Goal: Task Accomplishment & Management: Use online tool/utility

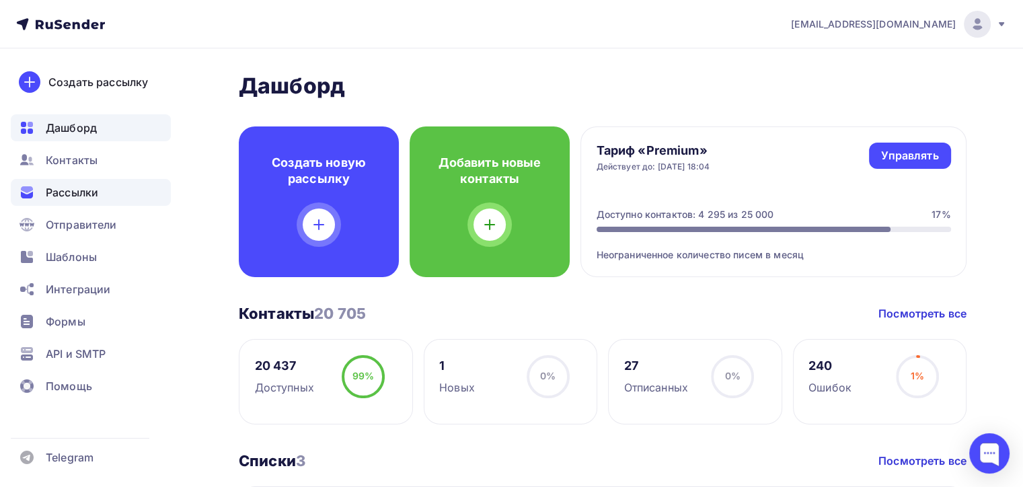
click at [79, 191] on span "Рассылки" at bounding box center [72, 192] width 52 height 16
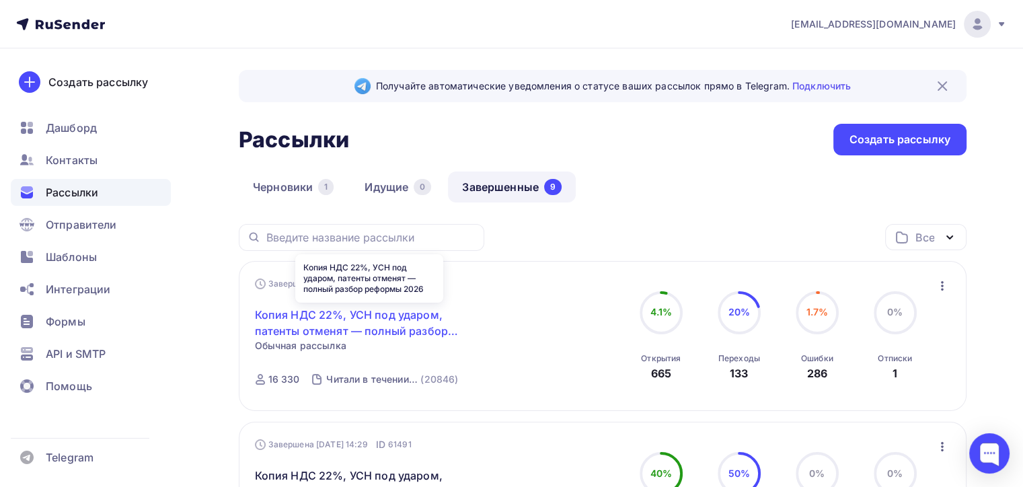
click at [296, 311] on link "Копия НДС 22%, УСН под ударом, патенты отменят — полный разбор реформы 2026" at bounding box center [370, 323] width 231 height 32
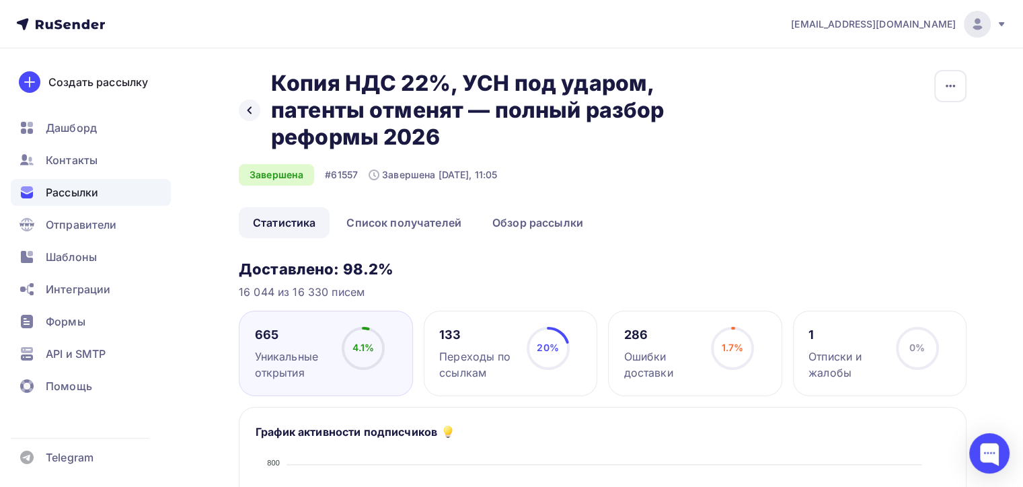
click at [652, 359] on div "Ошибки доставки" at bounding box center [661, 364] width 75 height 32
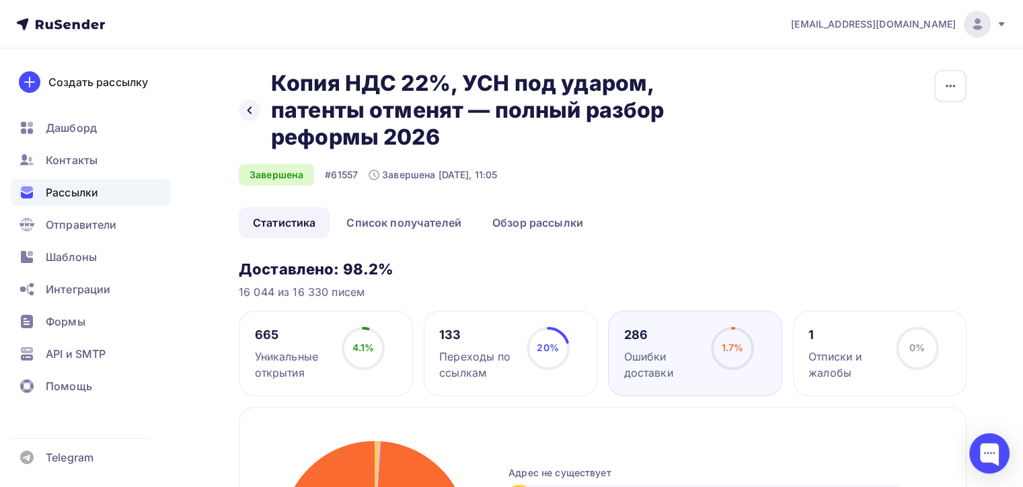
click at [642, 339] on div "286" at bounding box center [661, 335] width 75 height 16
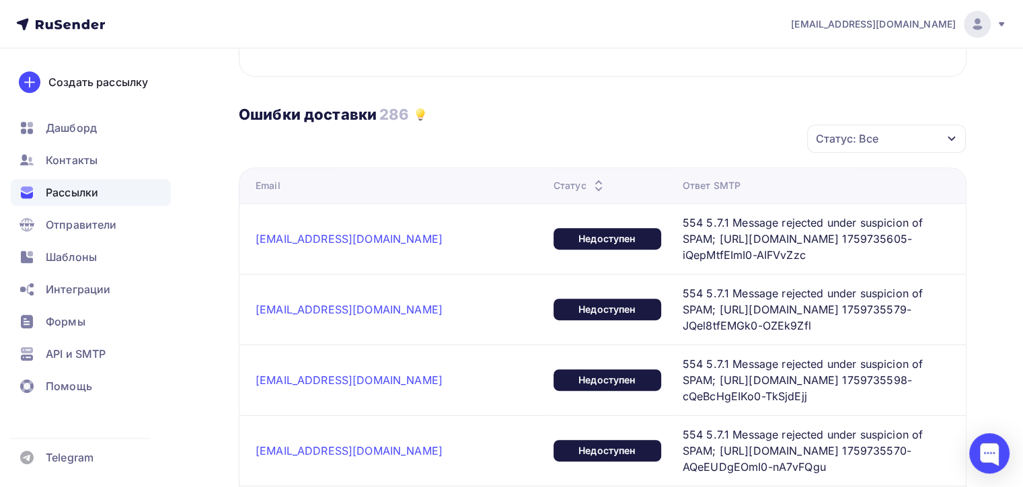
scroll to position [646, 0]
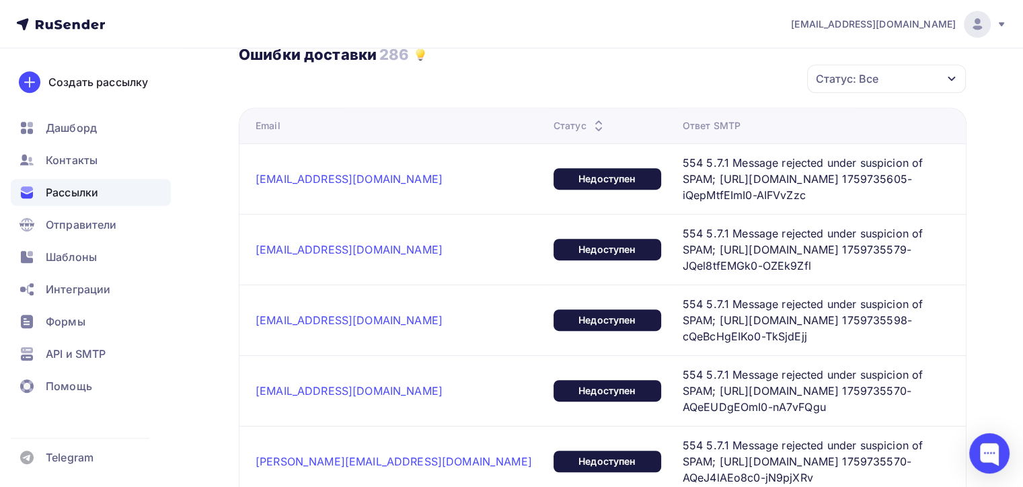
click at [874, 78] on div "Статус: Все" at bounding box center [847, 79] width 63 height 16
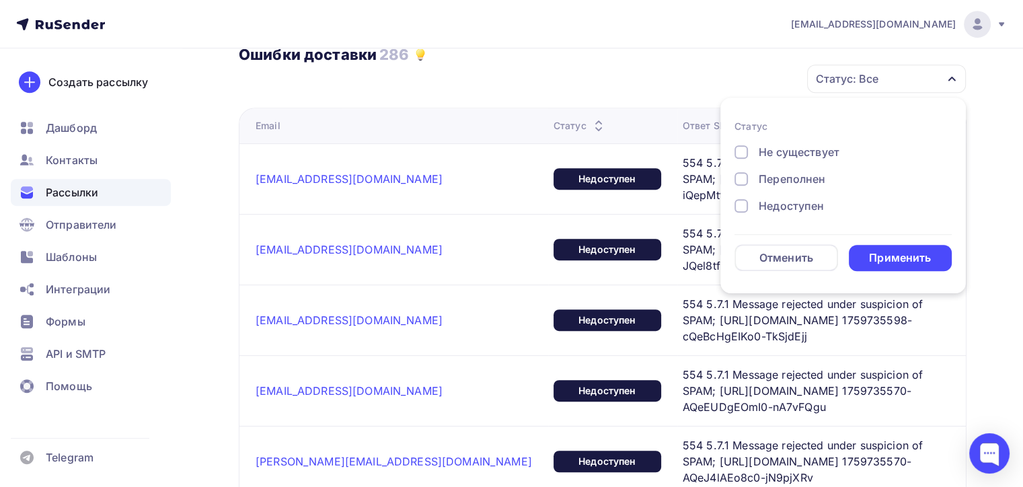
click at [611, 78] on div "Статус: Все Статус Не существует Переполнен Недоступен Отменить Применить" at bounding box center [607, 79] width 718 height 30
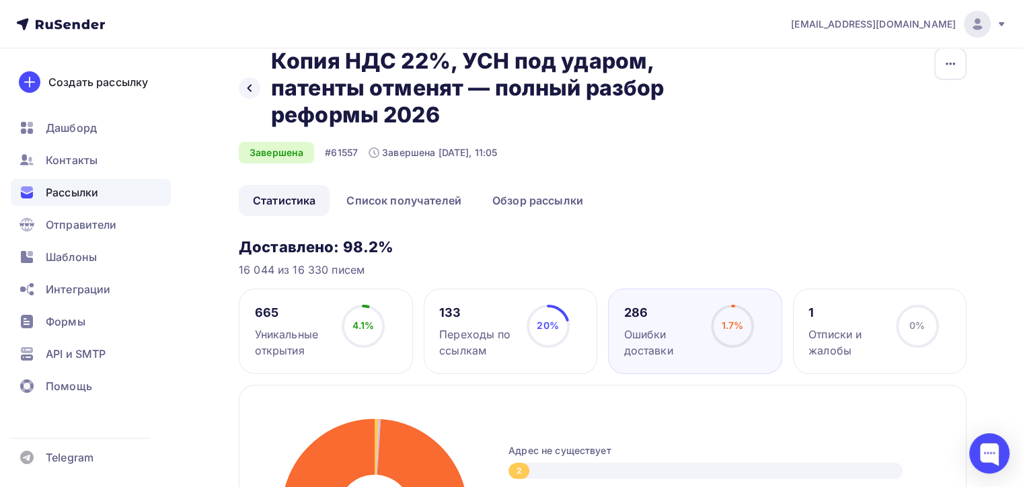
scroll to position [0, 0]
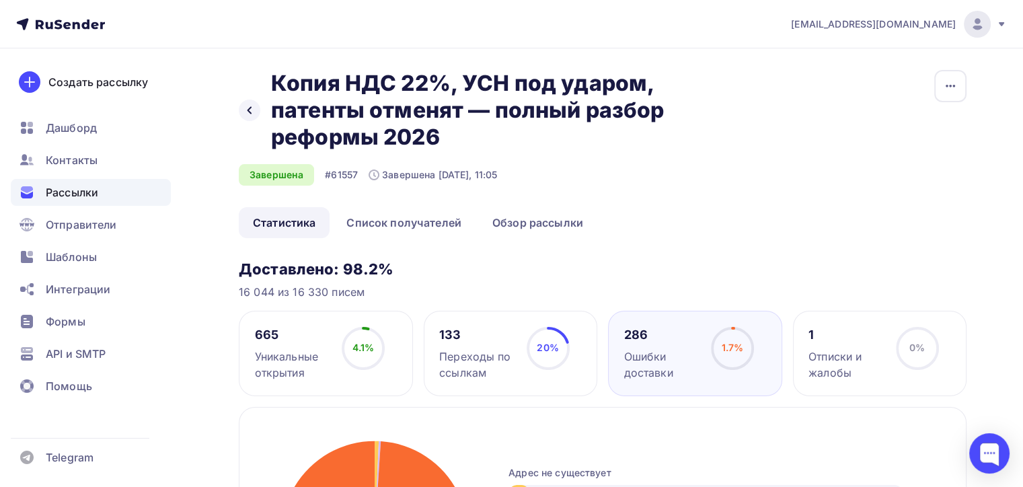
click at [69, 196] on span "Рассылки" at bounding box center [72, 192] width 52 height 16
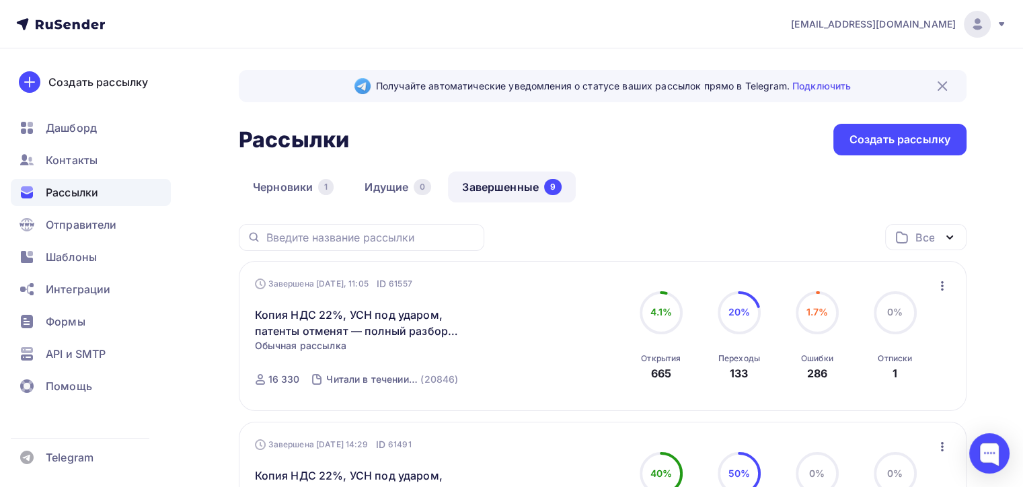
drag, startPoint x: 143, startPoint y: 34, endPoint x: 108, endPoint y: 27, distance: 35.6
click at [142, 32] on nav "e.romanov138@gmail.com Аккаунт Тарифы Выйти Создать рассылку Дашборд Контакты Р…" at bounding box center [511, 24] width 1023 height 48
click at [85, 350] on span "API и SMTP" at bounding box center [76, 354] width 60 height 16
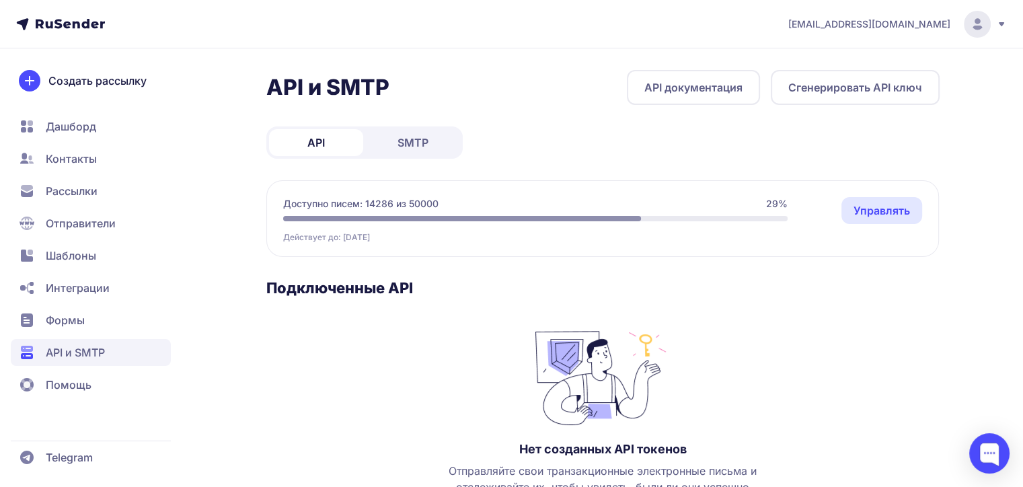
click at [405, 140] on span "SMTP" at bounding box center [412, 142] width 31 height 16
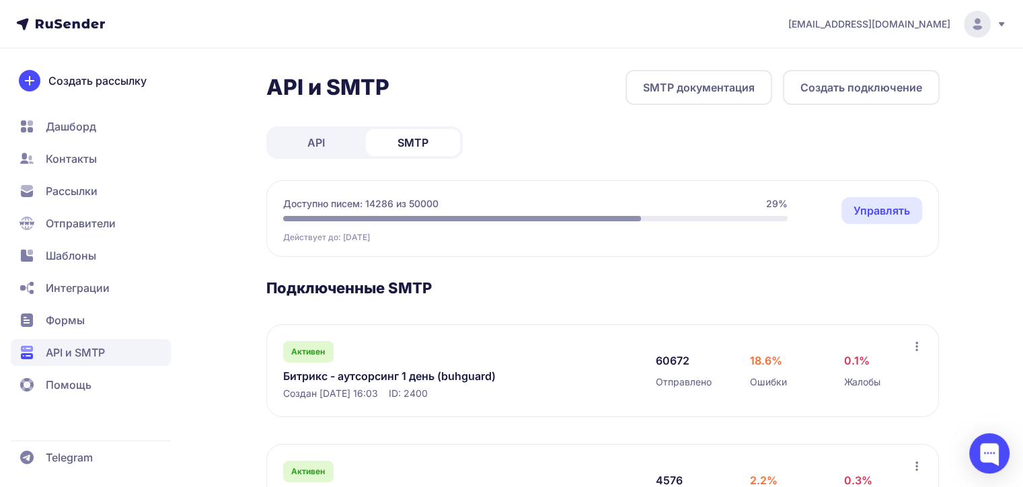
scroll to position [81, 0]
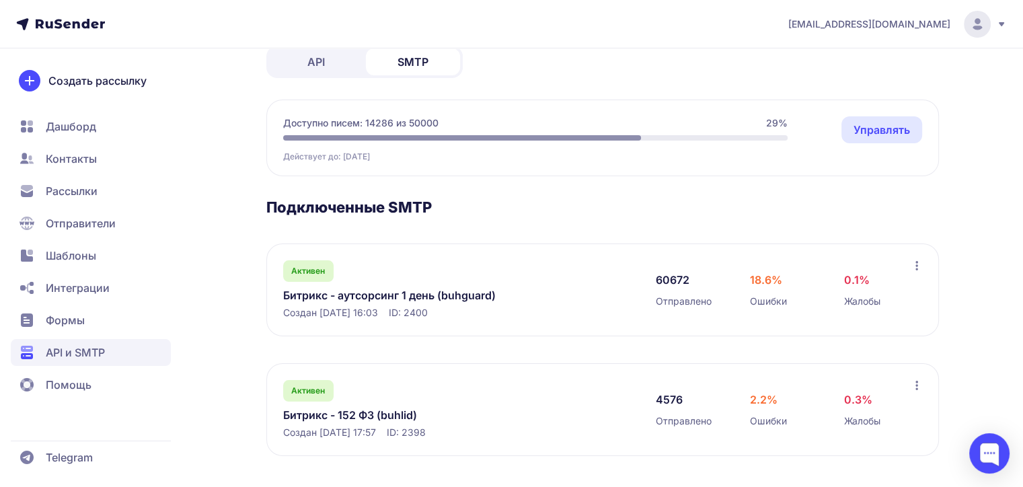
click at [411, 290] on link "Битрикс - аутсорсинг 1 день (buhguard)" at bounding box center [421, 295] width 276 height 16
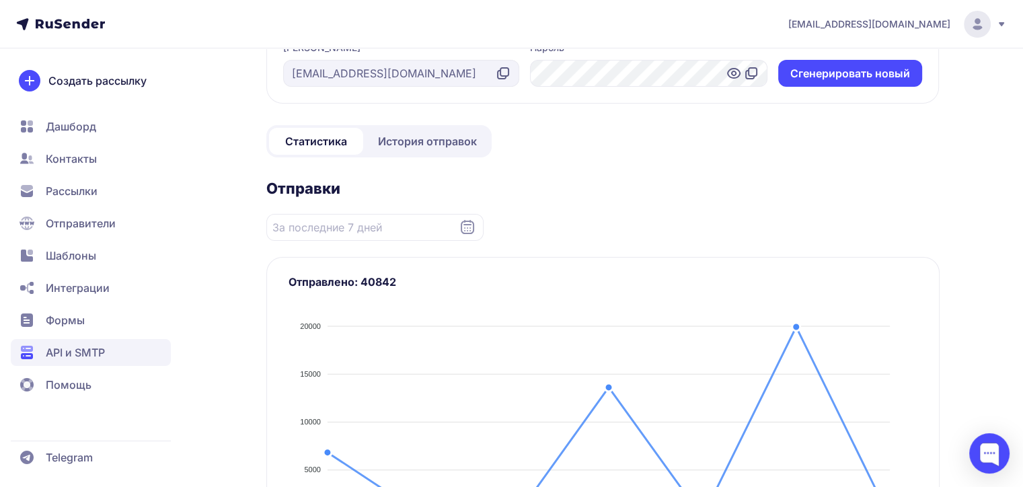
scroll to position [116, 0]
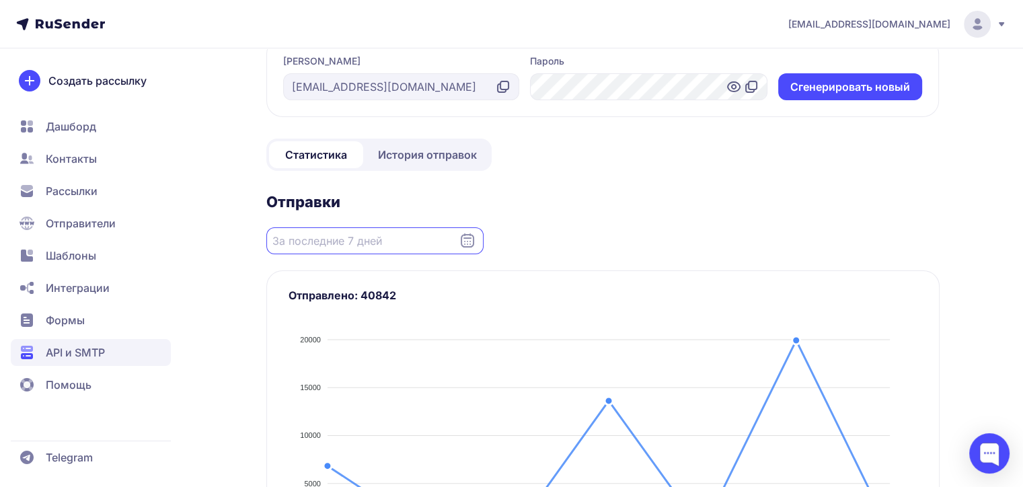
click at [409, 242] on input "Datepicker input" at bounding box center [374, 240] width 217 height 27
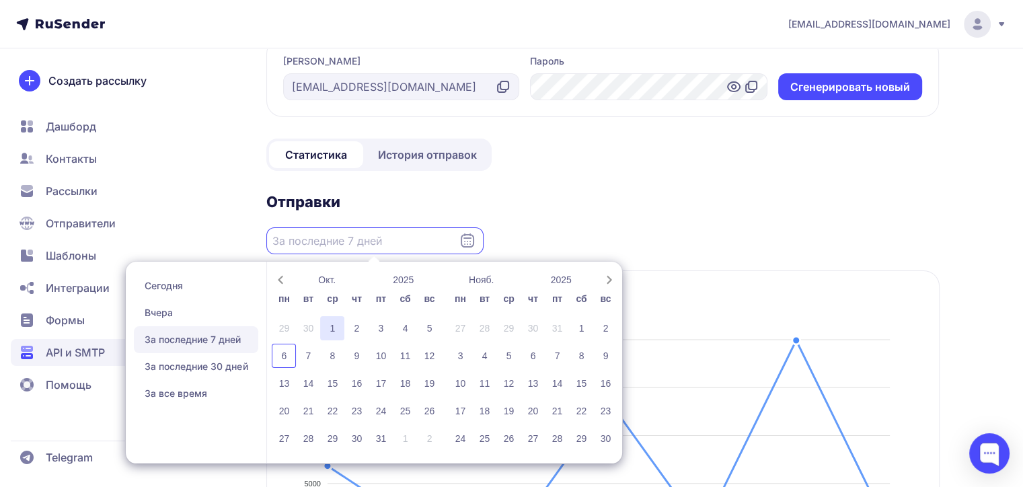
click at [334, 327] on div "1" at bounding box center [332, 328] width 24 height 24
click at [282, 355] on div "6" at bounding box center [284, 356] width 24 height 24
type input "01.10.2025 - 06.10.2025"
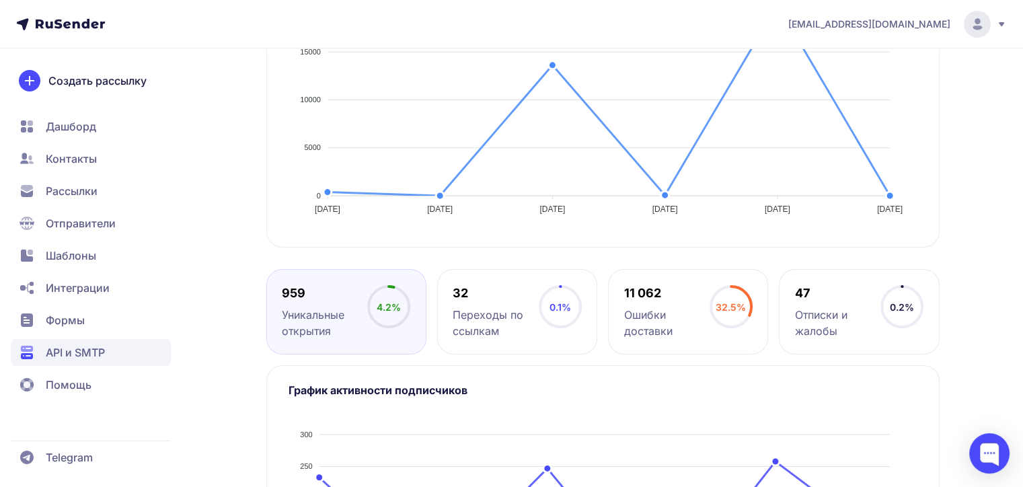
scroll to position [385, 0]
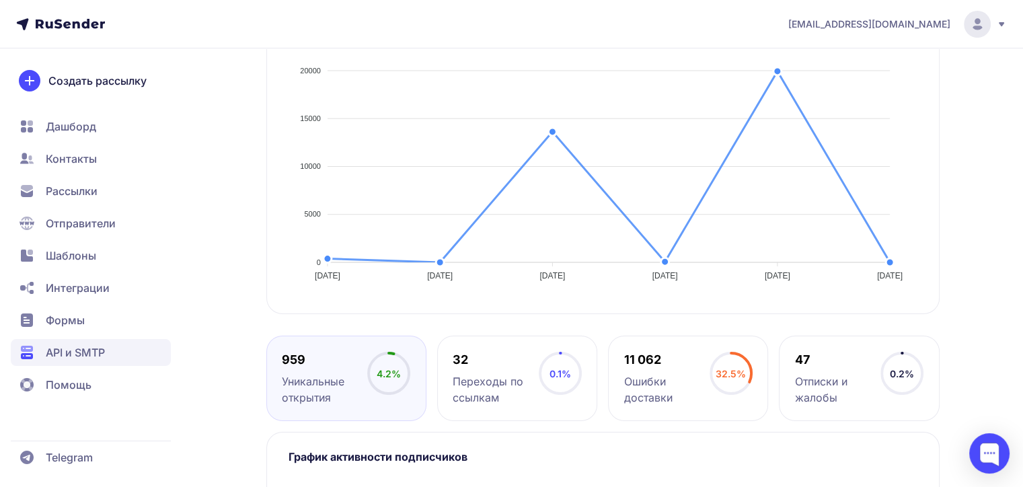
click at [75, 186] on span "Рассылки" at bounding box center [72, 191] width 52 height 16
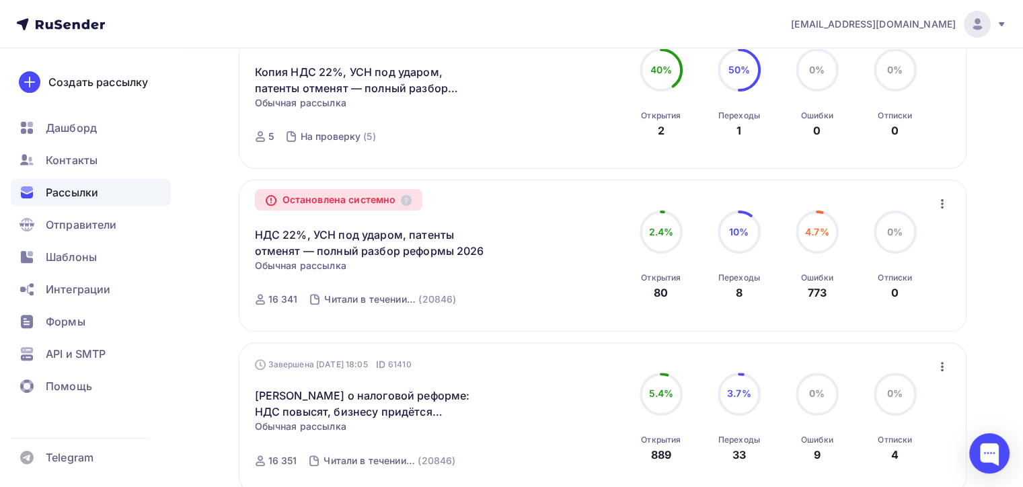
scroll to position [538, 0]
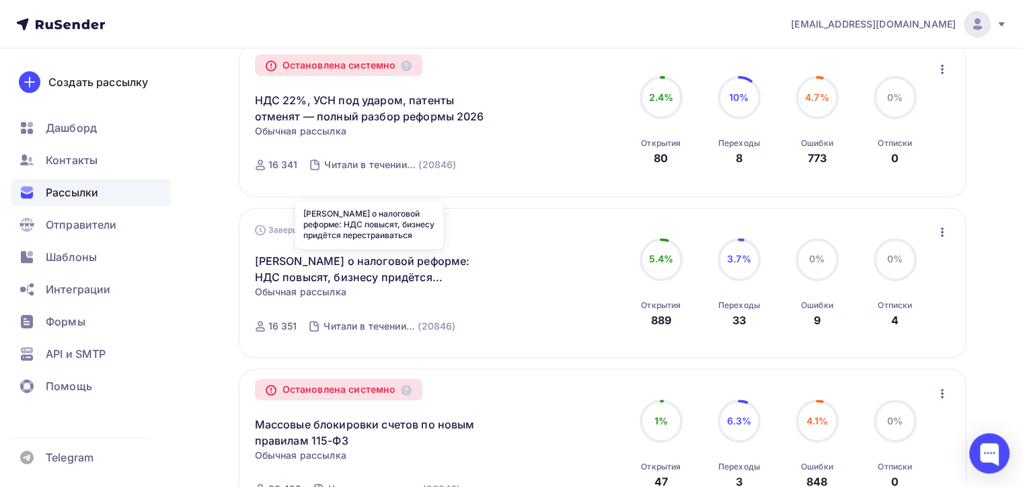
click at [508, 295] on div "Завершена [DATE] 18:05 ID 61410 [PERSON_NAME] о налоговой реформе: НДС повысят,…" at bounding box center [408, 282] width 307 height 118
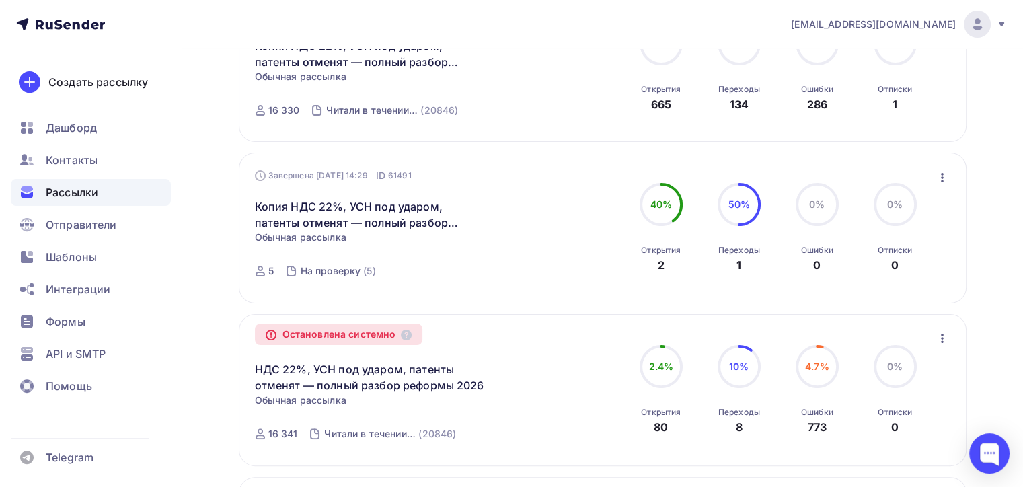
scroll to position [202, 0]
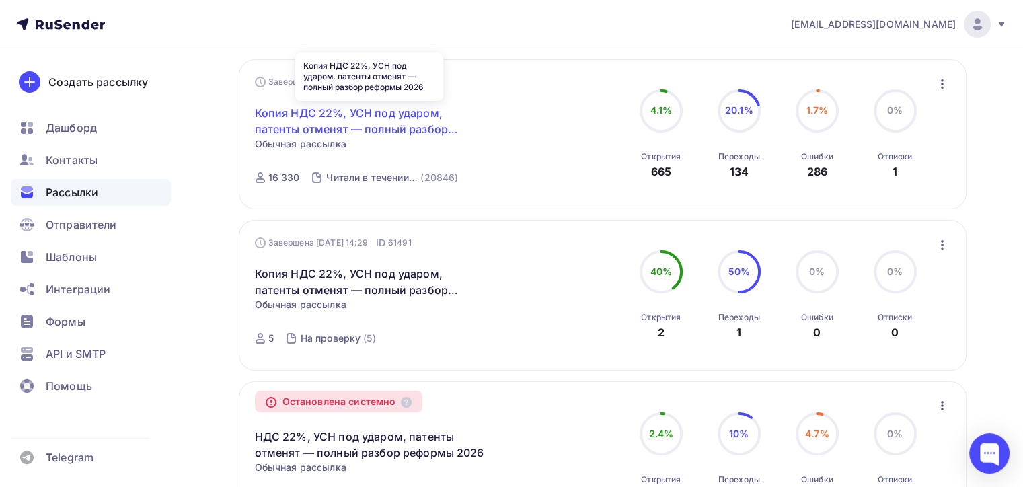
click at [410, 113] on link "Копия НДС 22%, УСН под ударом, патенты отменят — полный разбор реформы 2026" at bounding box center [370, 121] width 231 height 32
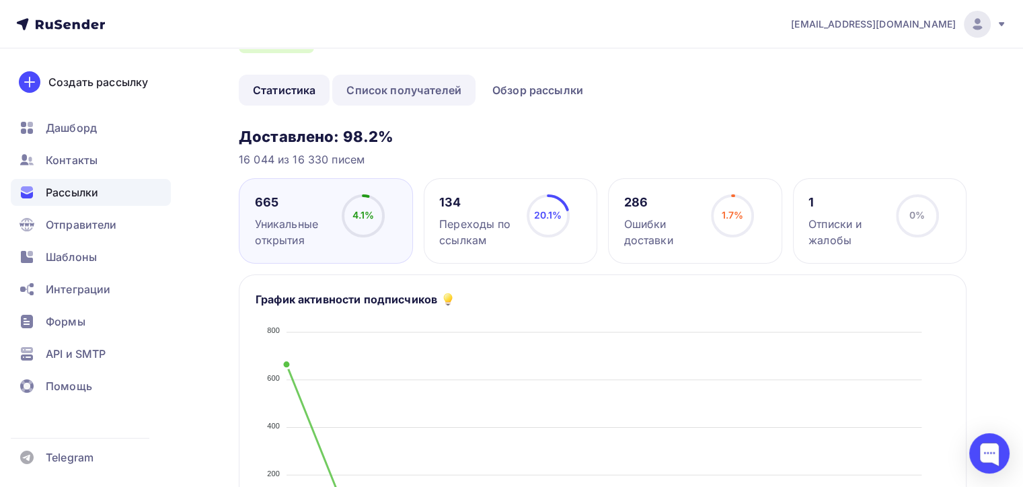
scroll to position [134, 0]
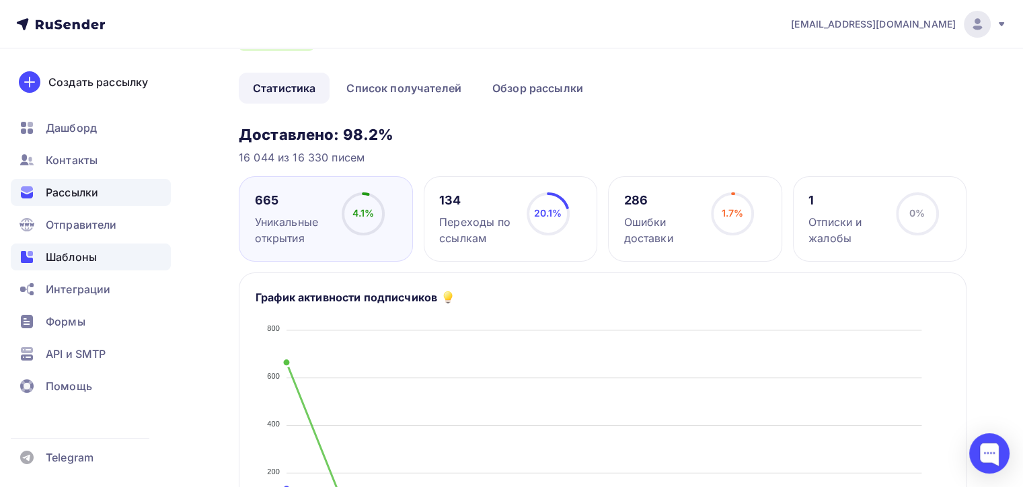
click at [82, 256] on span "Шаблоны" at bounding box center [71, 257] width 51 height 16
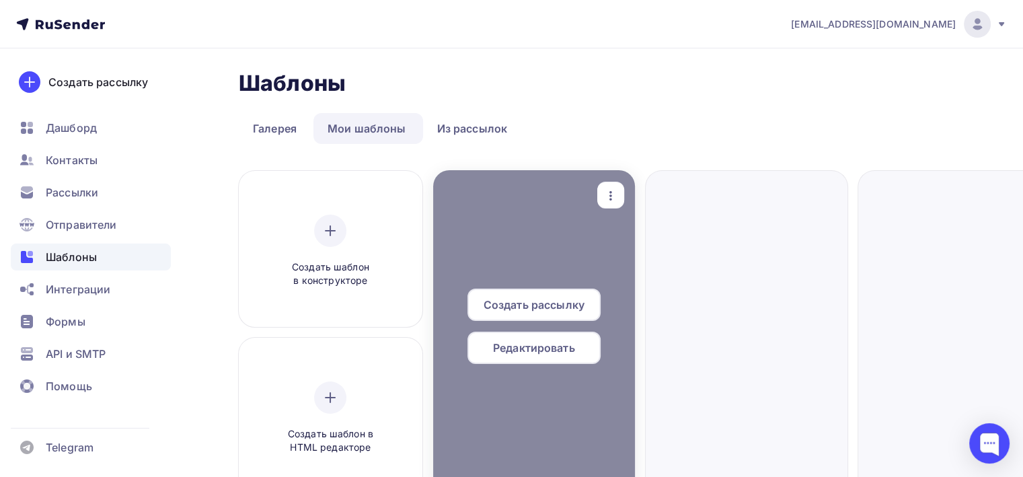
click at [535, 352] on span "Редактировать" at bounding box center [534, 348] width 82 height 16
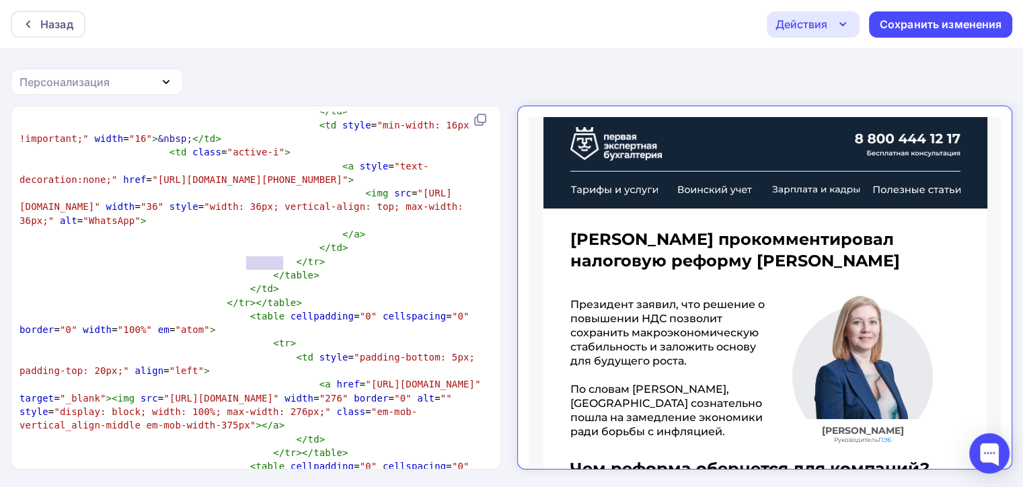
scroll to position [5, 0]
drag, startPoint x: 245, startPoint y: 261, endPoint x: 319, endPoint y: 264, distance: 74.7
type textarea "{{unsubscribe_url}}"
drag, startPoint x: 398, startPoint y: 237, endPoint x: 472, endPoint y: 241, distance: 74.1
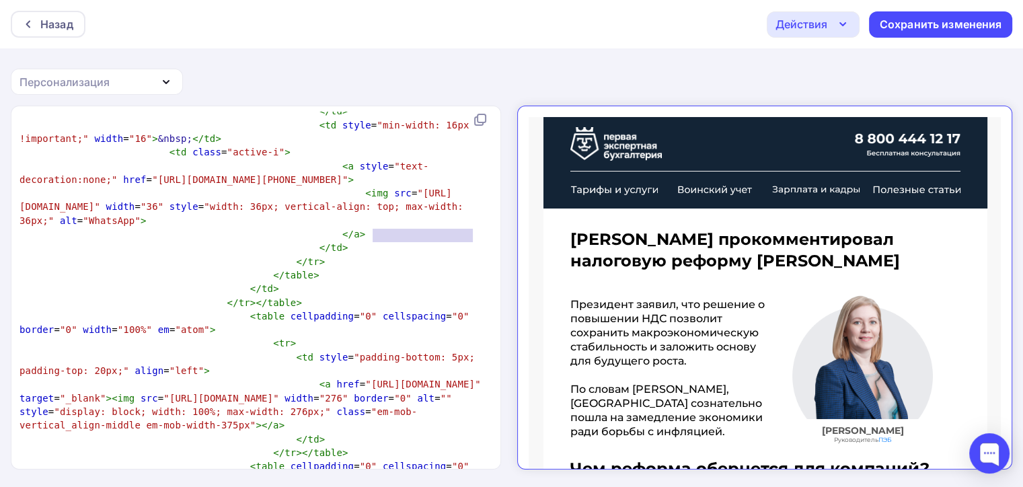
click at [56, 24] on div "Назад" at bounding box center [56, 24] width 33 height 16
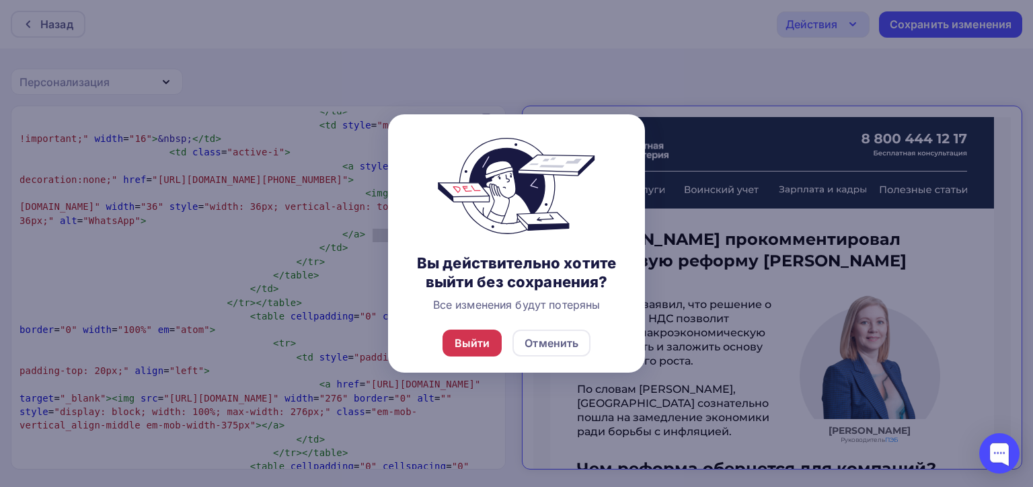
click at [460, 341] on div "Выйти" at bounding box center [473, 343] width 36 height 16
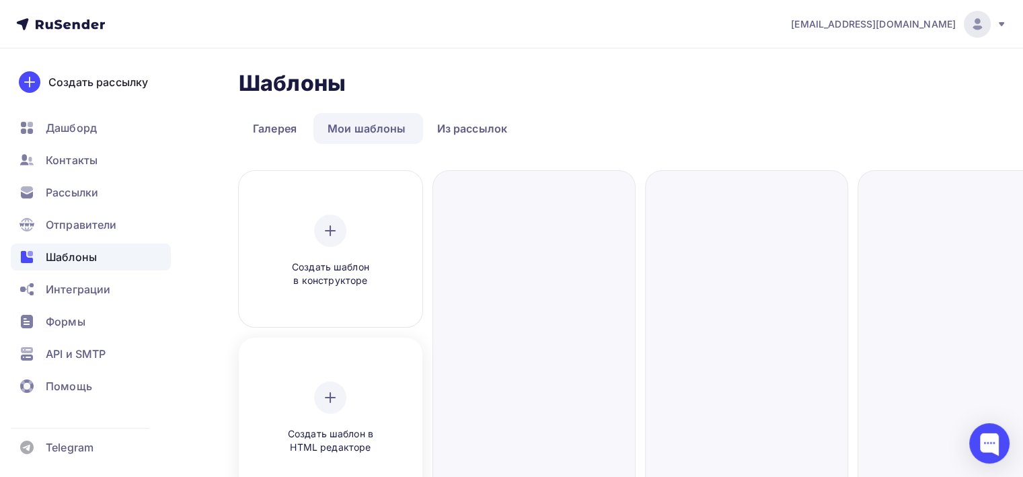
click at [328, 401] on icon at bounding box center [330, 397] width 16 height 16
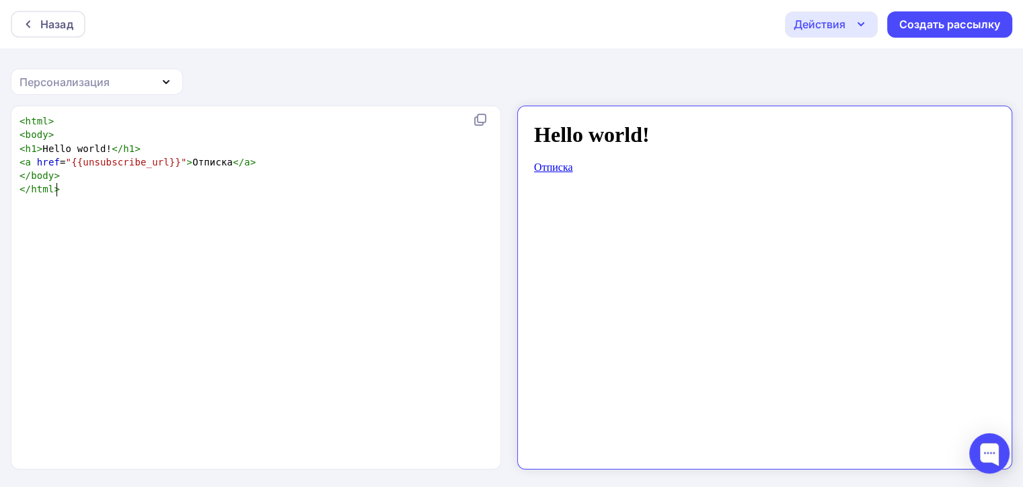
scroll to position [5, 0]
click at [131, 245] on div "xxxxxxxxxx < html > < body > < h1 > Hello world! </ h1 > < a href = "{{unsubscr…" at bounding box center [270, 304] width 506 height 385
type textarea "<html> <body> <h1>Hello world!</h1> <a href="{{unsubscribe_url}}">Отписка</a> <…"
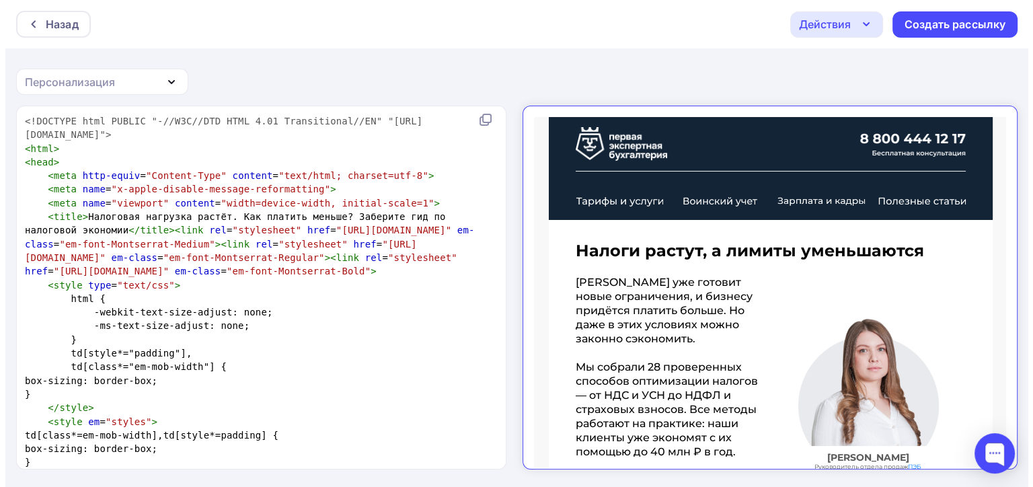
scroll to position [8635, 0]
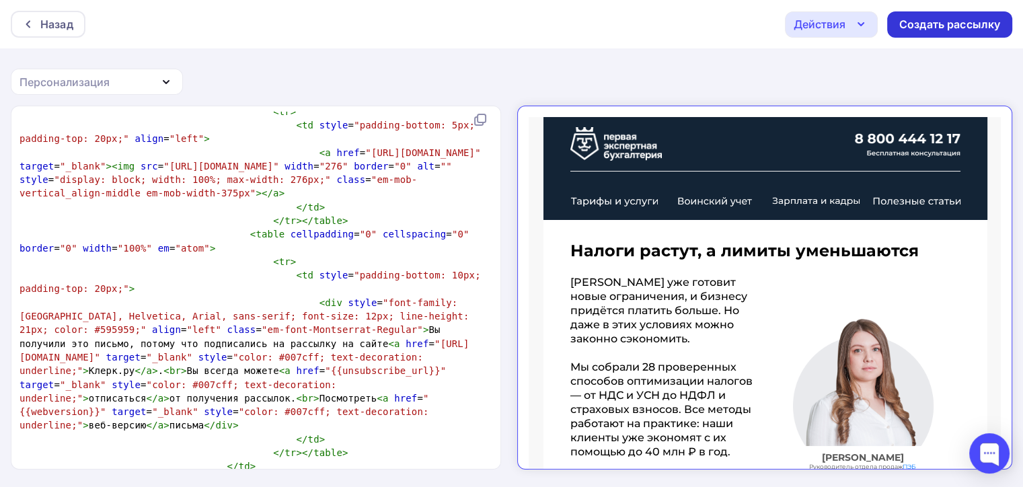
click at [929, 22] on div "Создать рассылку" at bounding box center [949, 24] width 101 height 15
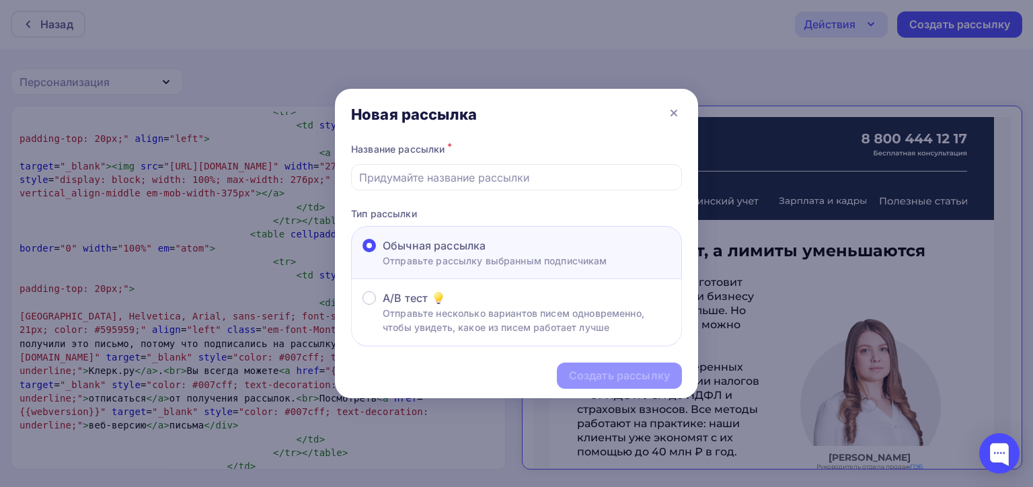
click at [559, 115] on div "Новая рассылка" at bounding box center [516, 114] width 363 height 51
click at [402, 175] on input "text" at bounding box center [516, 177] width 315 height 16
paste input "Налоговая нагрузка растёт. Как платить меньше? Заберите гид по налоговой эконом…"
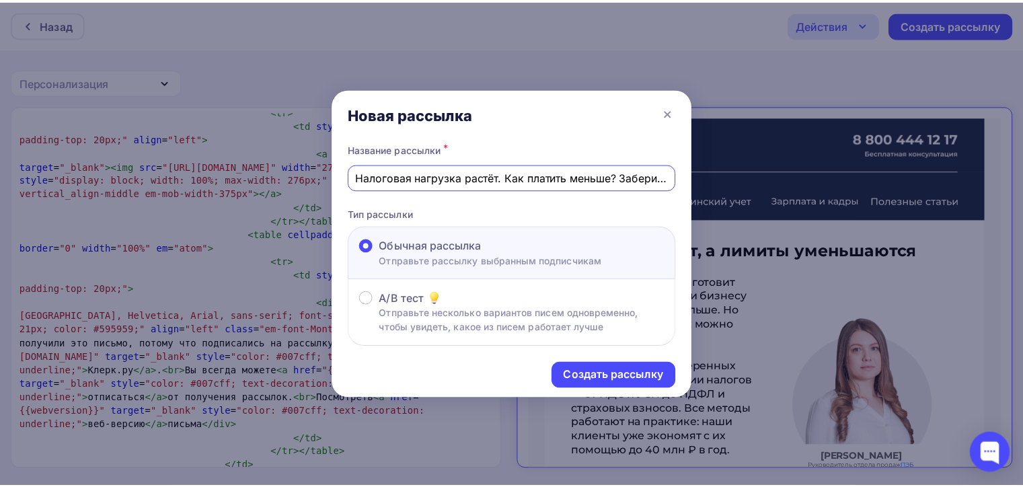
scroll to position [0, 149]
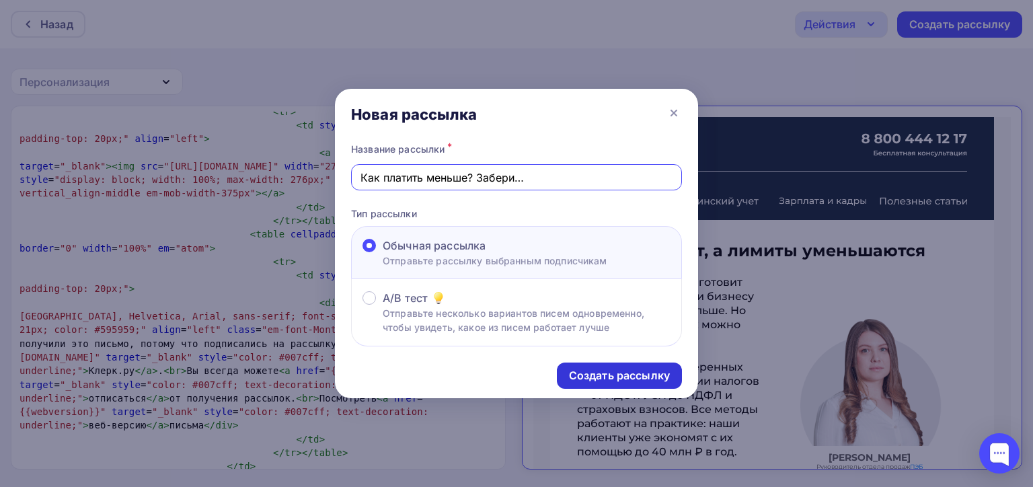
type input "Налоговая нагрузка растёт. Как платить меньше? Заберите гид по налоговой эконом…"
click at [606, 373] on div "Создать рассылку" at bounding box center [619, 375] width 101 height 15
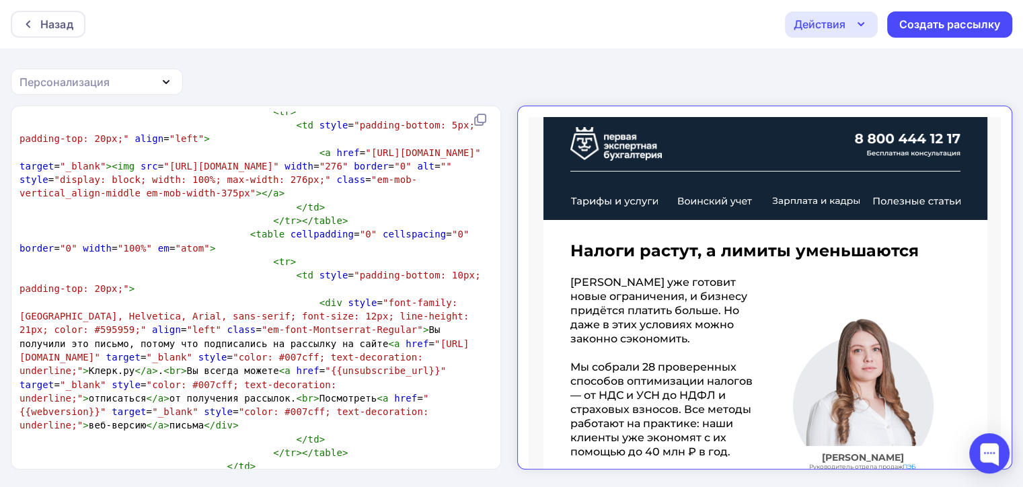
scroll to position [0, 0]
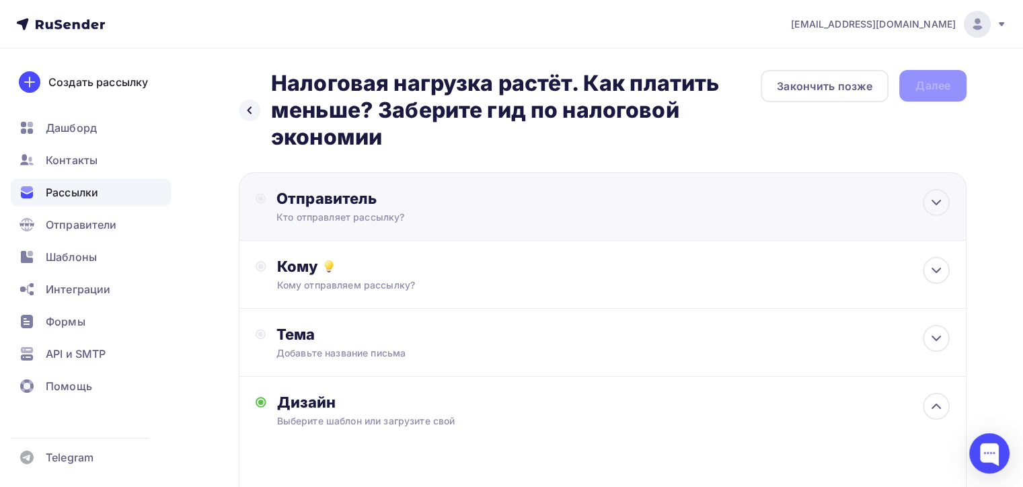
click at [398, 198] on div "Отправитель" at bounding box center [421, 198] width 291 height 19
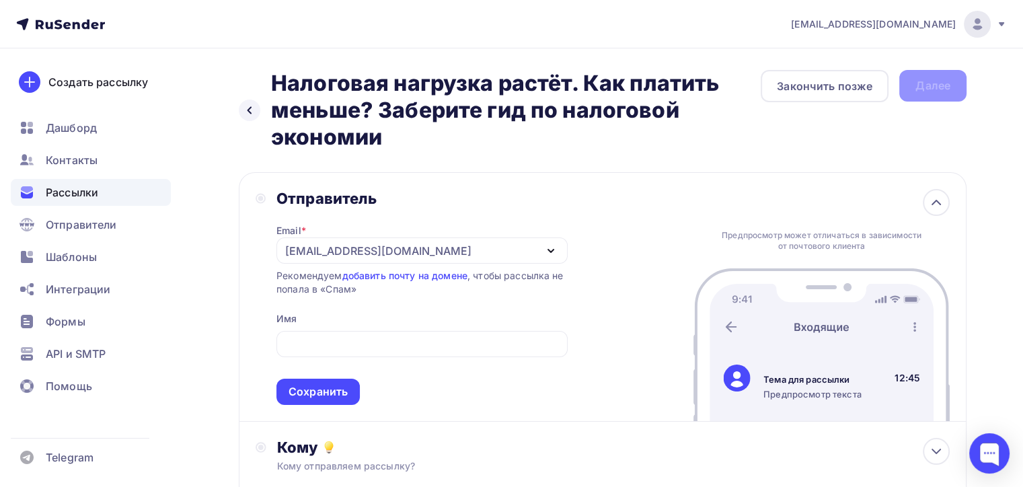
click at [578, 180] on div "Отправитель Email * e.romanov138@gmail.com info@buhguard.ru vika@buhguard.ru an…" at bounding box center [603, 296] width 728 height 249
click at [315, 343] on input "text" at bounding box center [422, 344] width 276 height 16
paste input "Оксана Смирнова"
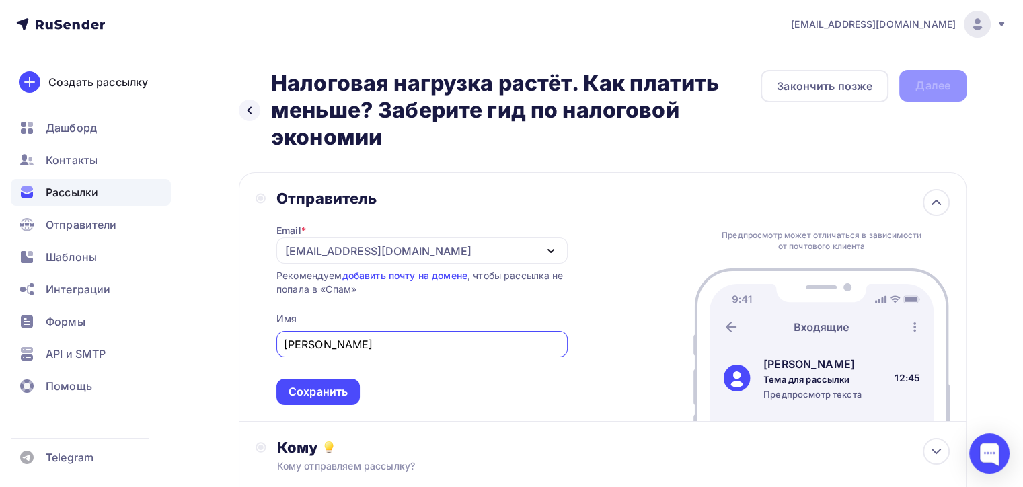
click at [379, 245] on div "[EMAIL_ADDRESS][DOMAIN_NAME]" at bounding box center [378, 251] width 186 height 16
type input "Оксана Смирнова"
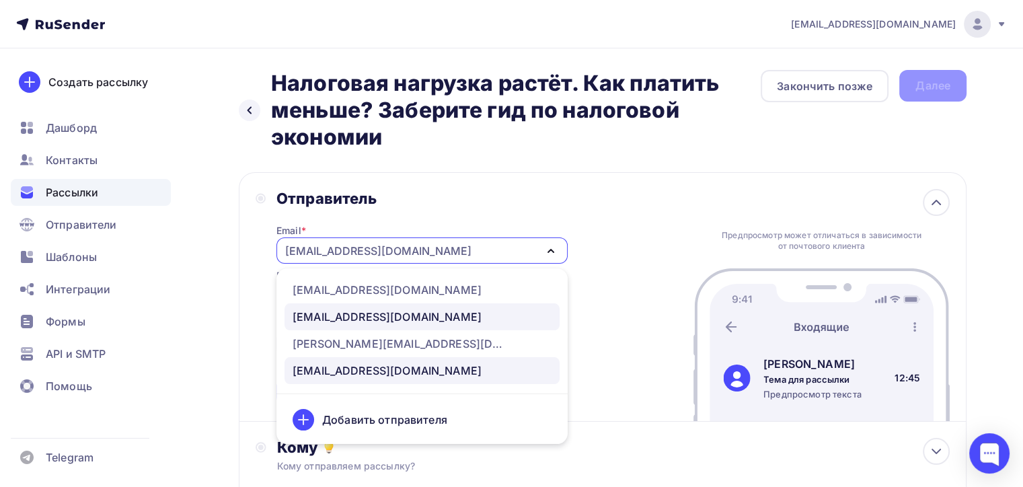
click at [360, 315] on div "vika@buhguard.ru" at bounding box center [386, 317] width 189 height 16
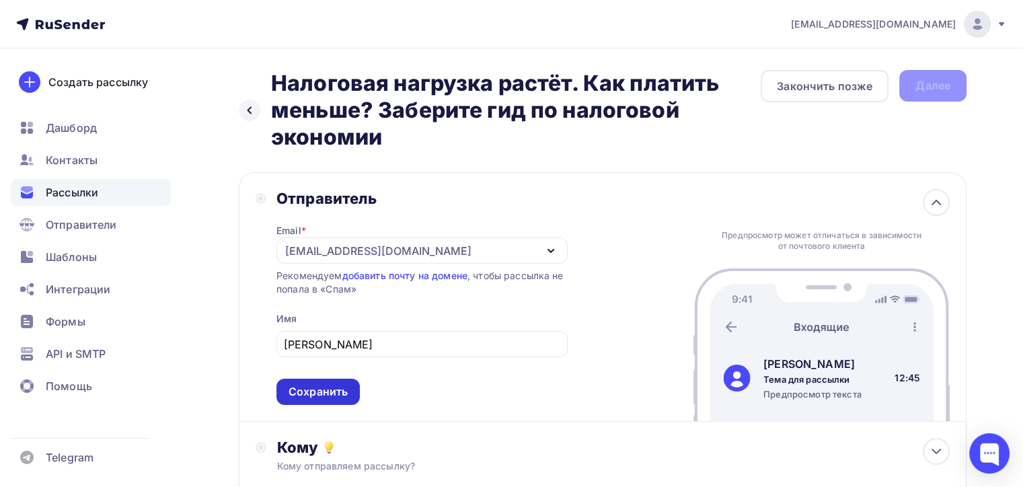
click at [325, 390] on div "Сохранить" at bounding box center [317, 391] width 59 height 15
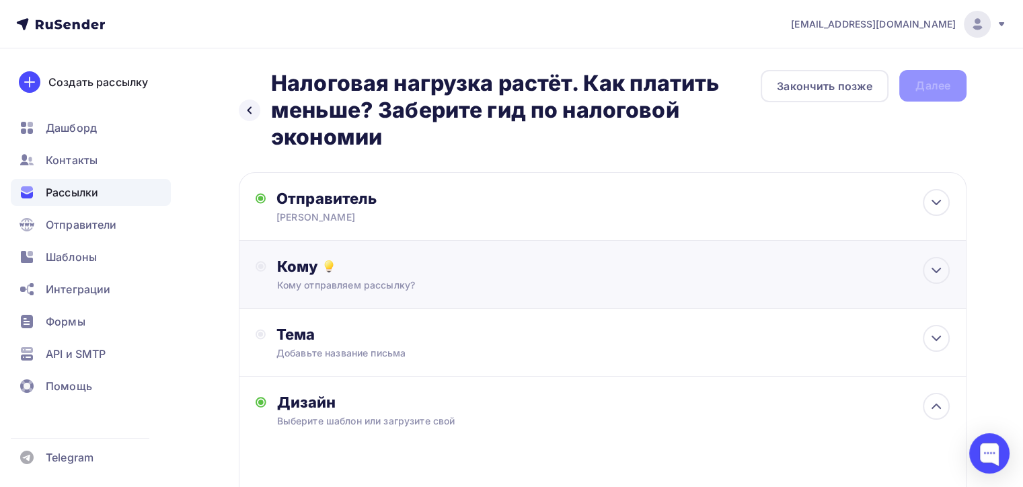
click at [507, 276] on div "Кому Кому отправляем рассылку? Списки получателей Выберите список Все списки id…" at bounding box center [613, 274] width 672 height 35
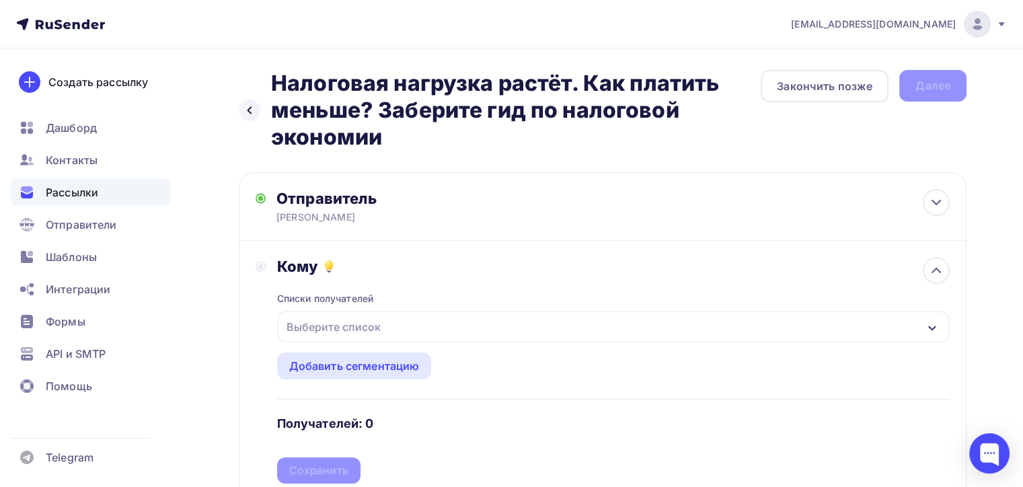
click at [390, 321] on div "Выберите список" at bounding box center [613, 326] width 671 height 31
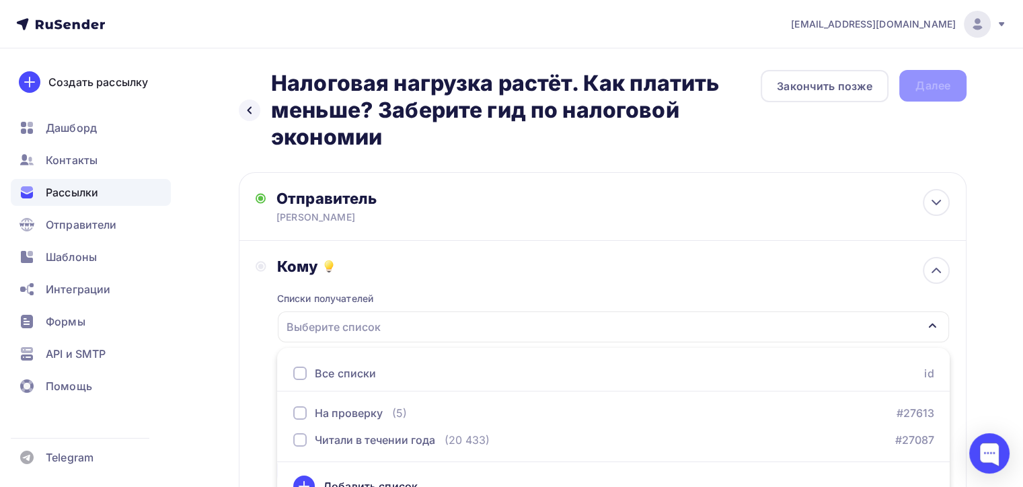
scroll to position [23, 0]
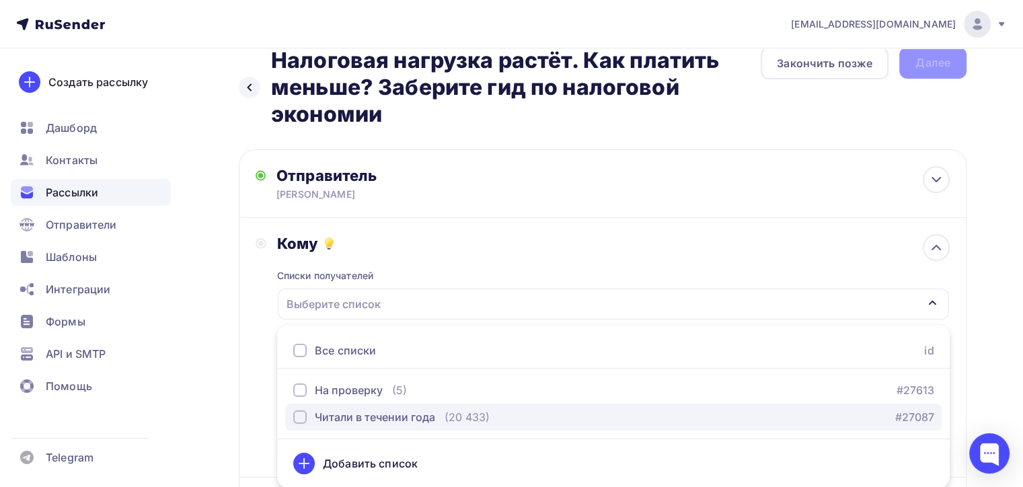
click at [352, 416] on div "Читали в течении года" at bounding box center [375, 417] width 120 height 16
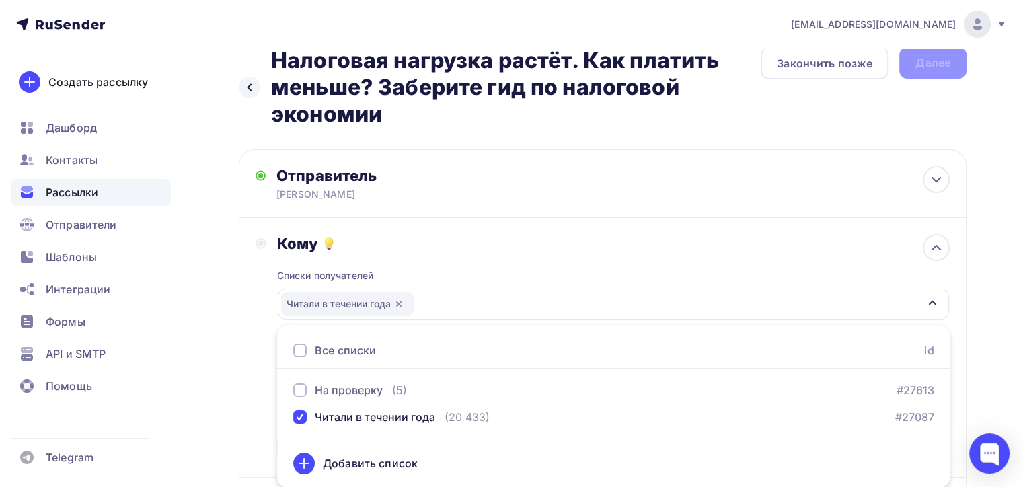
click at [258, 352] on div "Кому Списки получателей Читали в течении года Все списки id На проверку (5) #27…" at bounding box center [603, 347] width 694 height 227
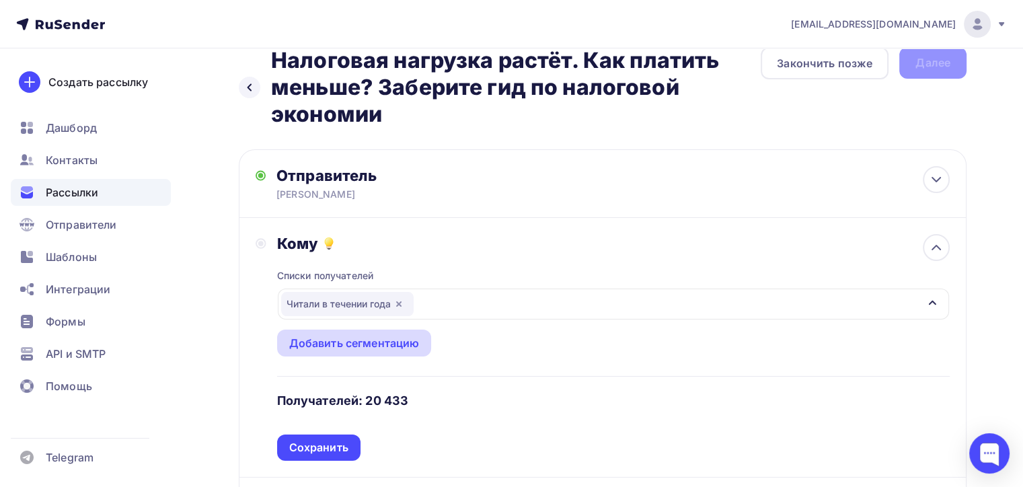
click at [347, 342] on div "Добавить сегментацию" at bounding box center [354, 343] width 130 height 16
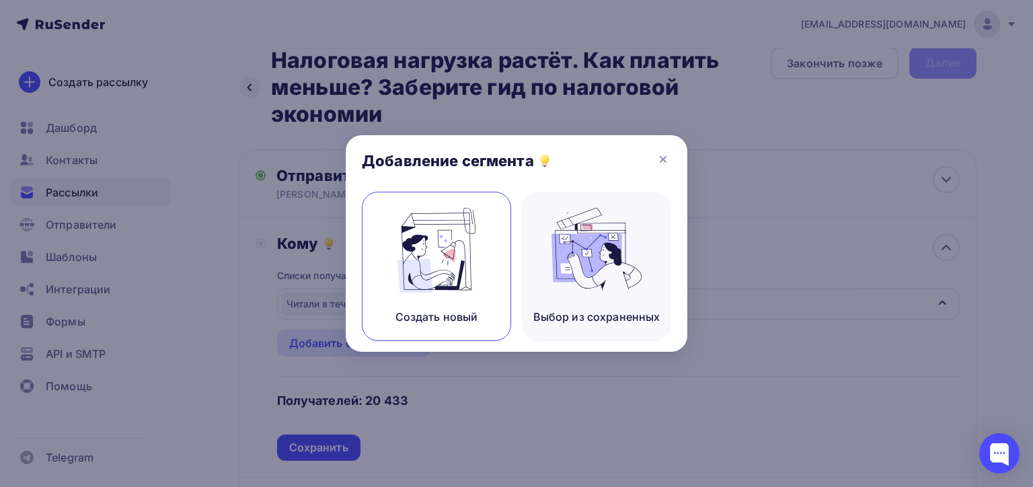
click at [430, 258] on img at bounding box center [436, 250] width 90 height 85
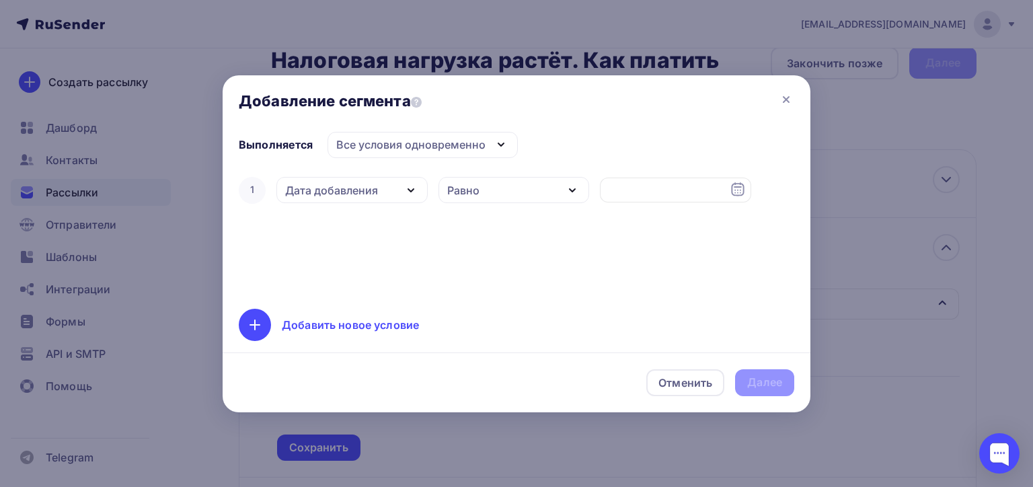
click at [355, 190] on div "Дата добавления" at bounding box center [331, 190] width 93 height 16
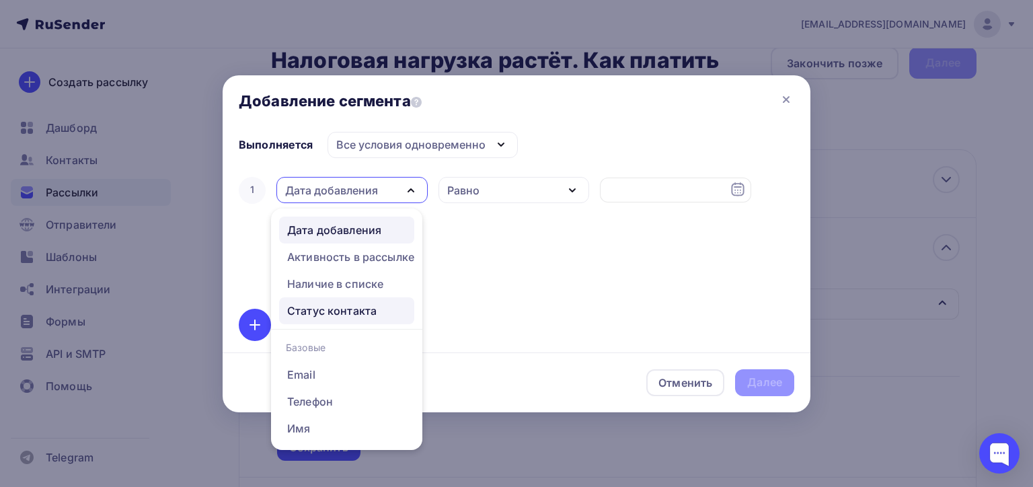
click at [344, 307] on div "Статус контакта" at bounding box center [331, 311] width 89 height 16
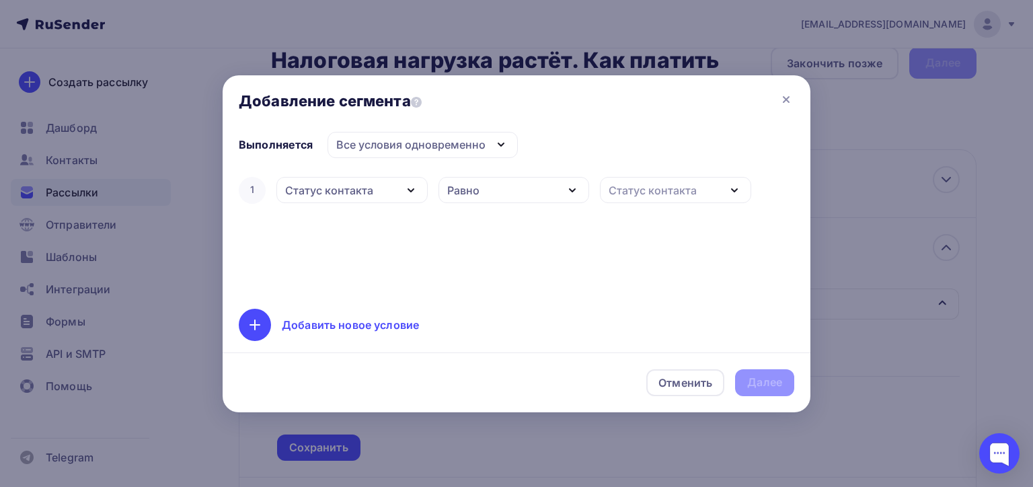
click at [621, 191] on div "Статус контакта" at bounding box center [653, 190] width 88 height 16
click at [630, 223] on div "Активный" at bounding box center [638, 229] width 54 height 16
click at [768, 379] on div "Далее" at bounding box center [764, 382] width 35 height 15
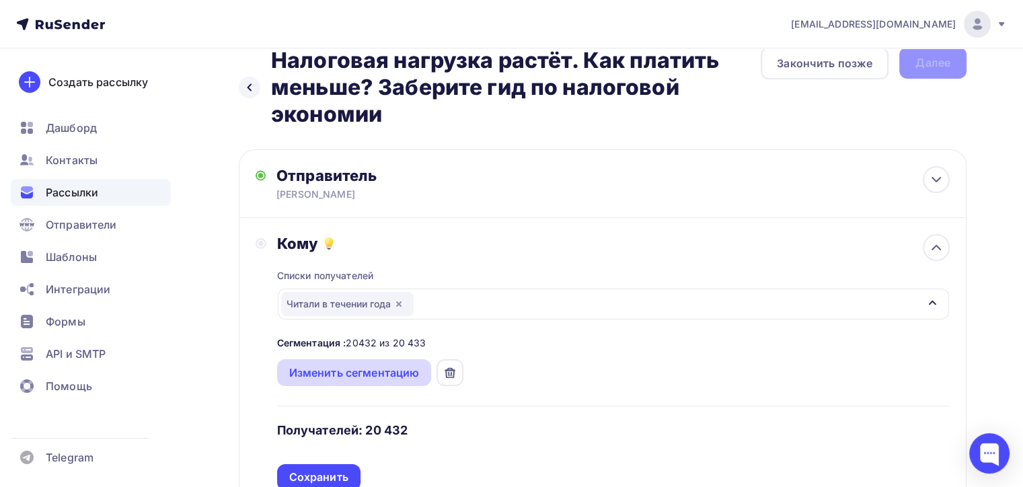
click at [370, 368] on div "Изменить сегментацию" at bounding box center [354, 372] width 130 height 16
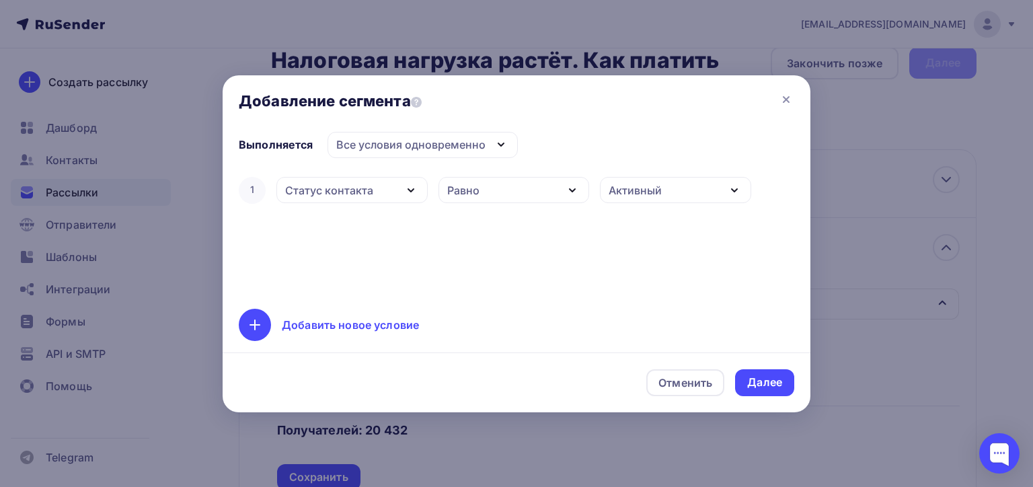
click at [453, 186] on div "Равно" at bounding box center [463, 190] width 32 height 16
click at [351, 189] on div "Статус контакта" at bounding box center [329, 190] width 88 height 16
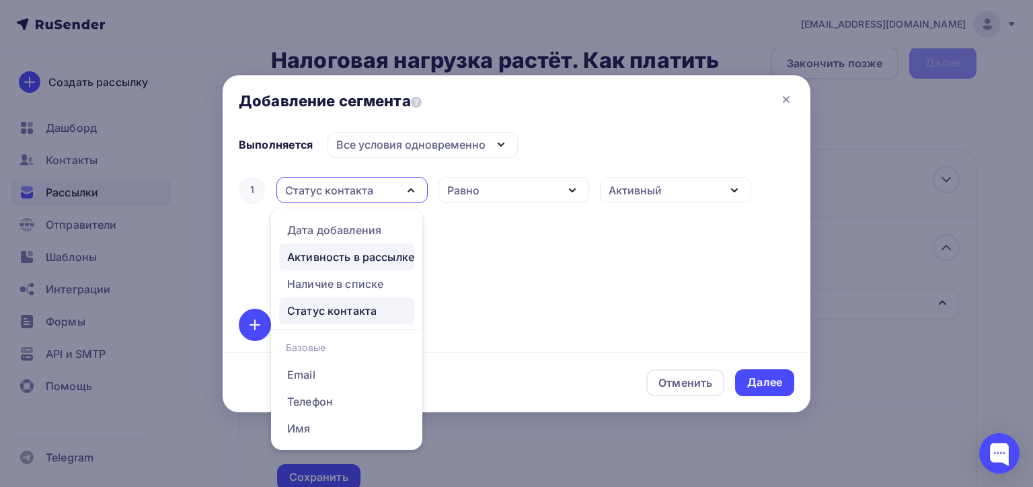
click at [348, 253] on div "Активность в рассылке" at bounding box center [350, 257] width 127 height 16
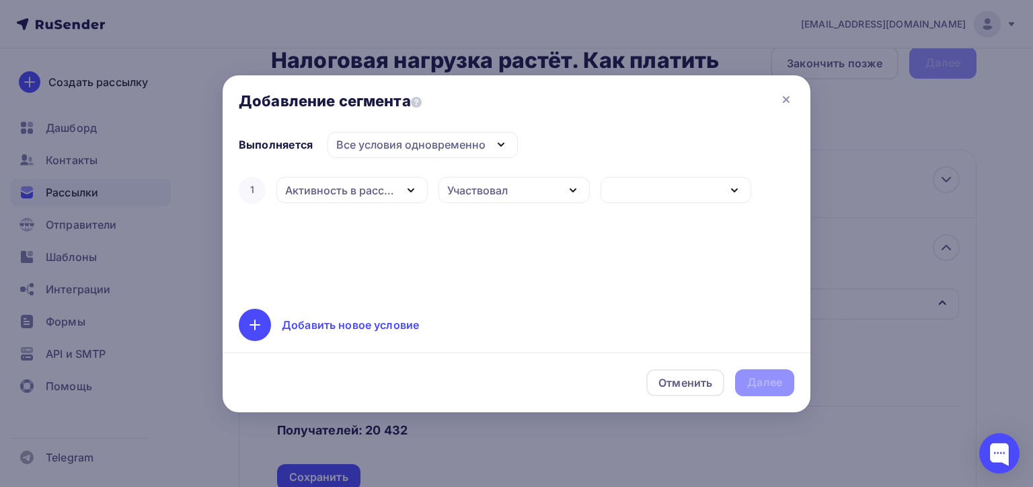
click at [511, 188] on div "Участвовал" at bounding box center [513, 190] width 151 height 26
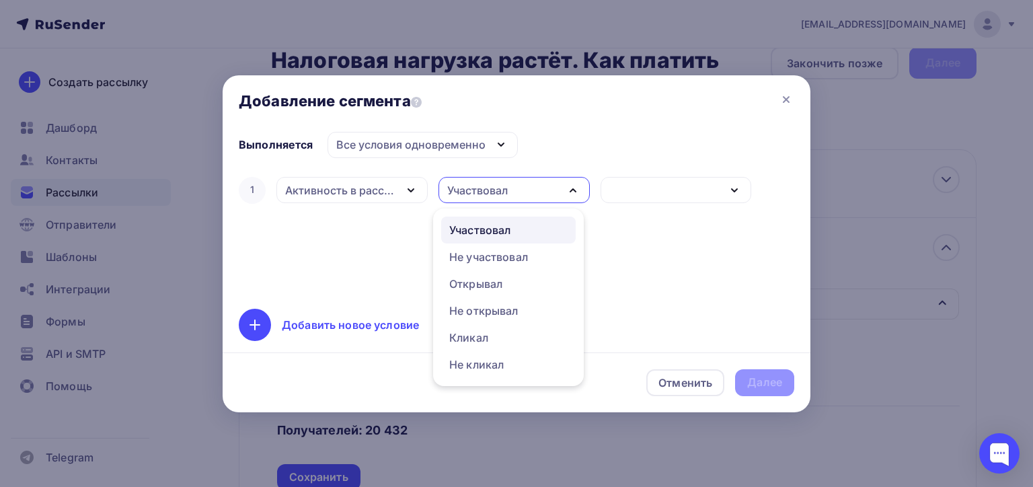
click at [641, 191] on div "button" at bounding box center [675, 190] width 151 height 26
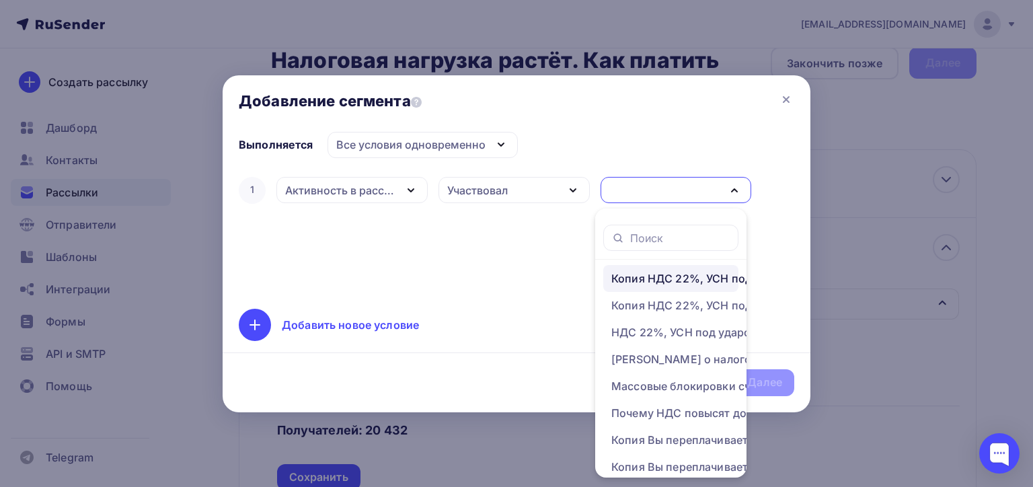
click at [672, 277] on div "Копия НДС 22%, УСН под ударом, патенты отменят — полный разбор реформы 2026" at bounding box center [718, 278] width 215 height 16
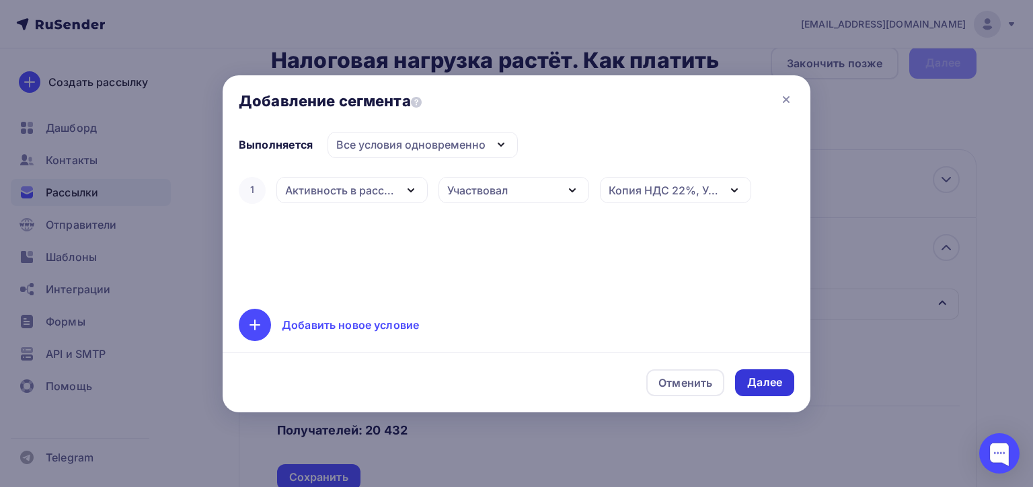
click at [750, 379] on div "Далее" at bounding box center [764, 382] width 35 height 15
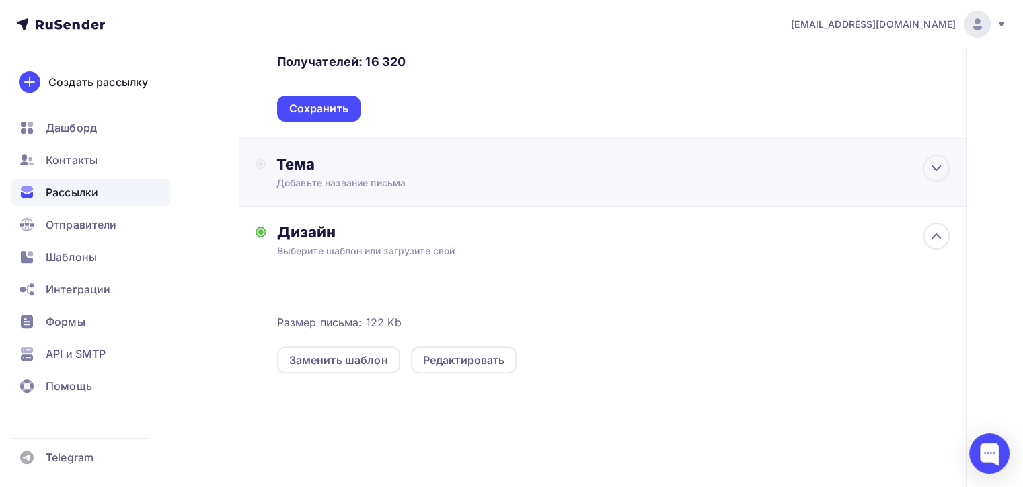
scroll to position [292, 0]
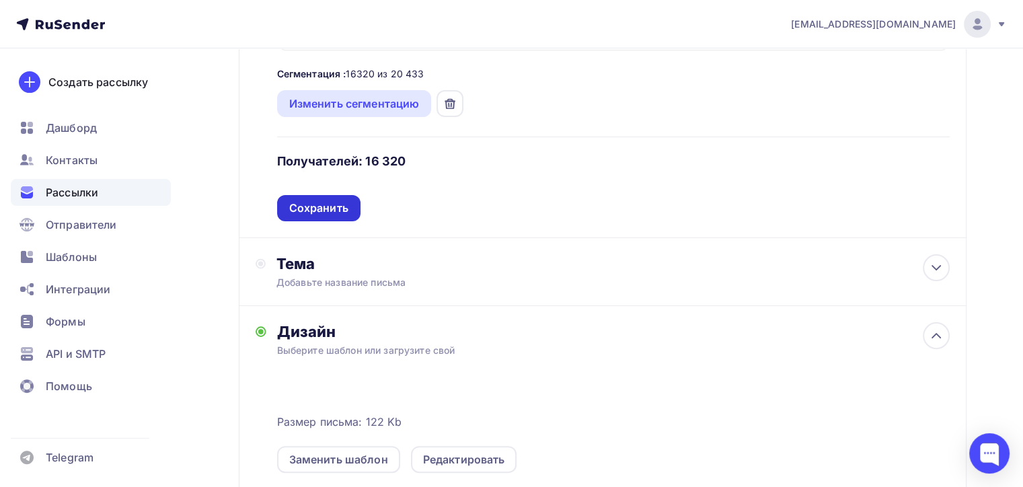
click at [336, 204] on div "Сохранить" at bounding box center [318, 207] width 59 height 15
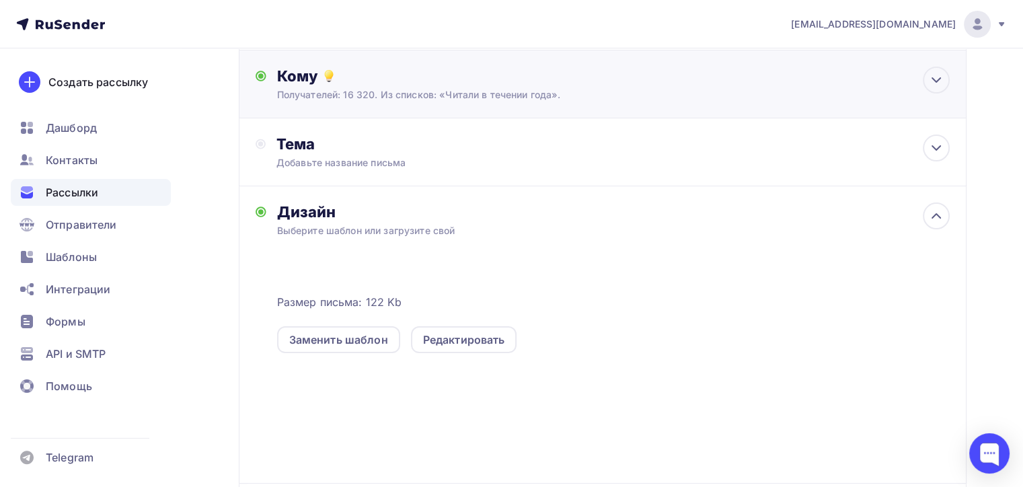
scroll to position [90, 0]
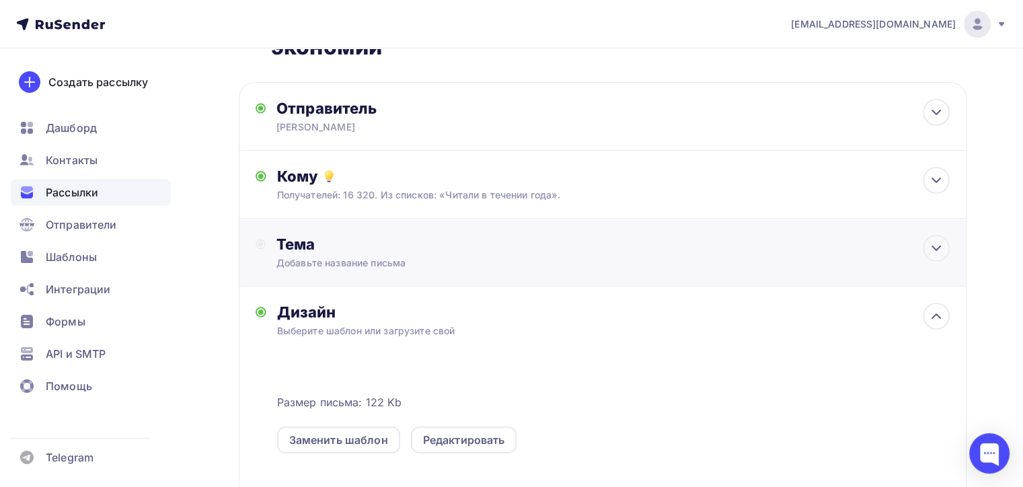
click at [378, 247] on div "Тема" at bounding box center [409, 244] width 266 height 19
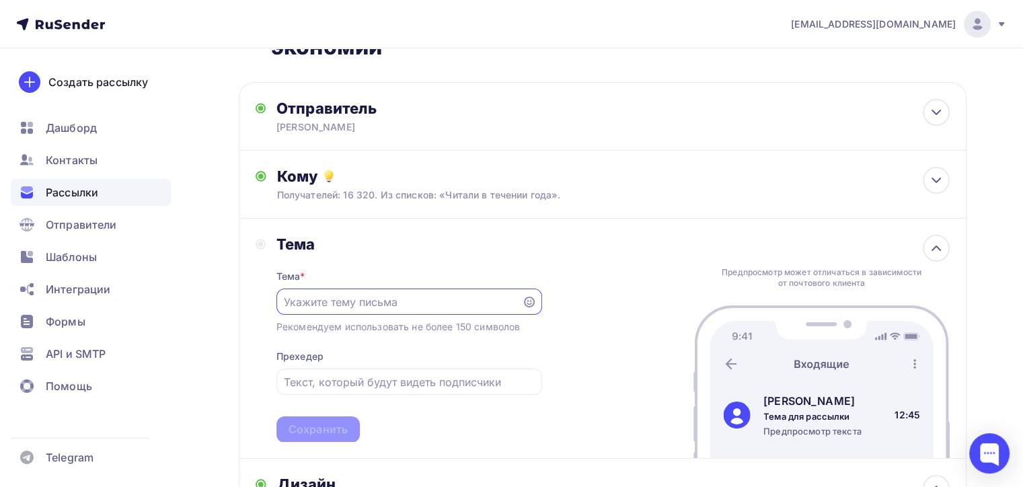
scroll to position [0, 0]
click at [363, 301] on input "text" at bounding box center [399, 302] width 230 height 16
paste input "Оксана Смирнова"
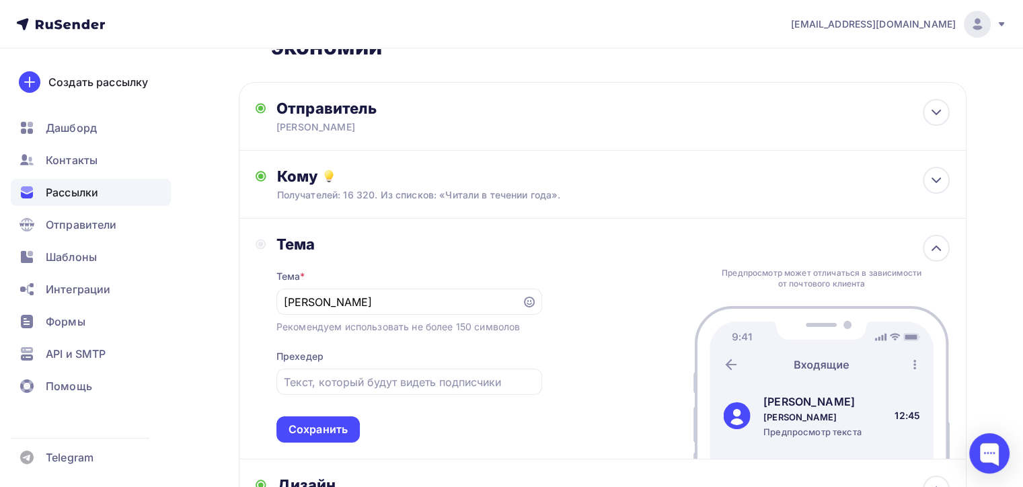
click at [608, 274] on div "Тема Тема * Оксана Смирнова Рекомендуем использовать не более 150 символов Прех…" at bounding box center [603, 339] width 728 height 241
drag, startPoint x: 407, startPoint y: 309, endPoint x: 264, endPoint y: 297, distance: 143.7
click at [264, 297] on div "Тема Тема * Оксана Смирнова Рекомендуем использовать не более 150 символов Прех…" at bounding box center [399, 339] width 286 height 208
paste input "алоговая нагрузка растёт. Как платить меньше? Заберите гид по налоговой экономии"
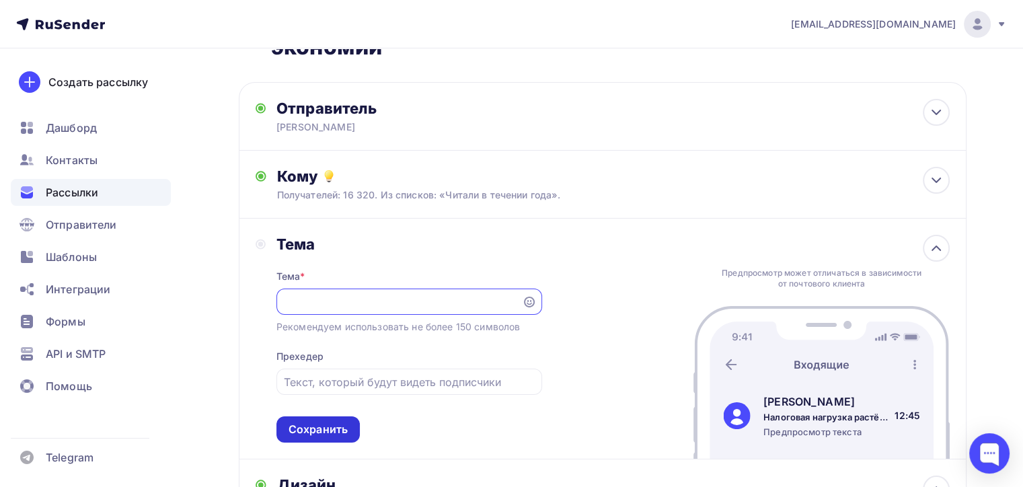
type input "Налоговая нагрузка растёт. Как платить меньше? Заберите гид по налоговой эконом…"
click at [320, 427] on div "Сохранить" at bounding box center [317, 429] width 59 height 15
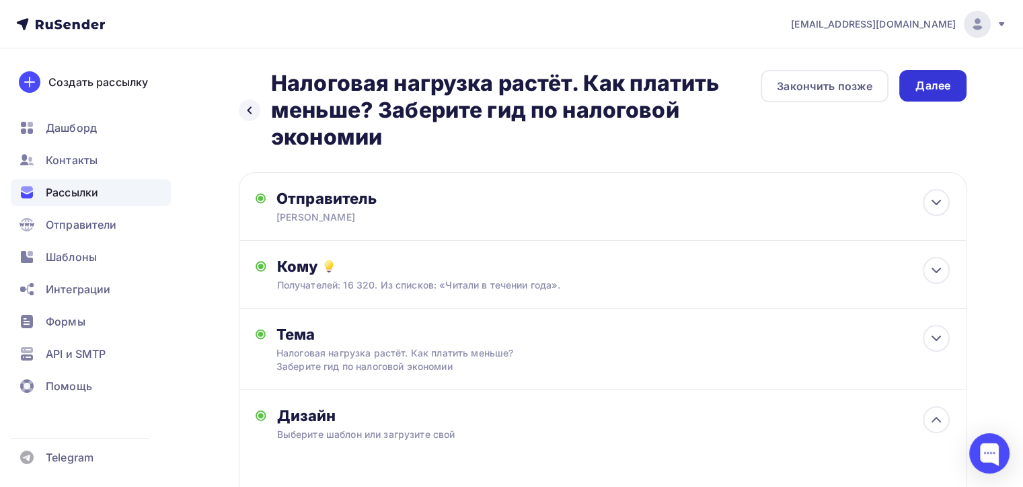
click at [918, 88] on div "Далее" at bounding box center [932, 85] width 35 height 15
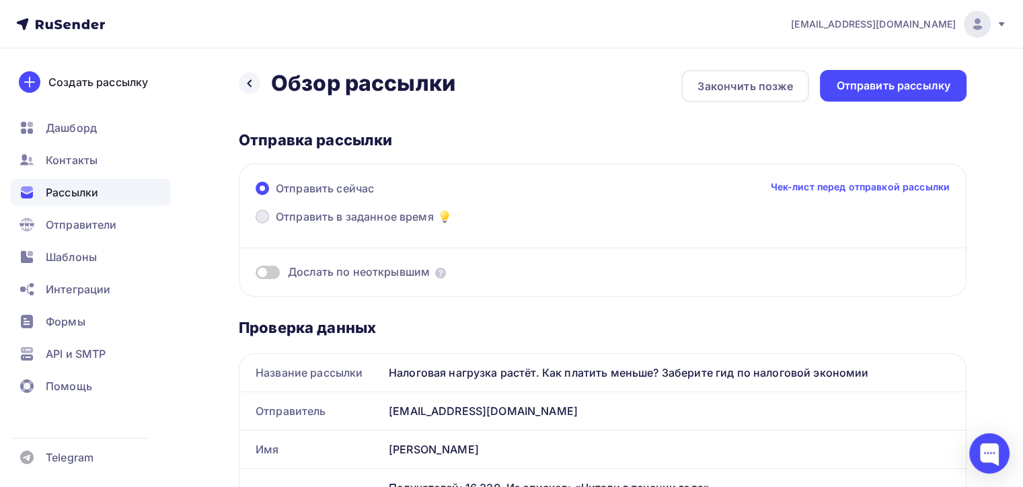
click at [360, 217] on span "Отправить в заданное время" at bounding box center [355, 216] width 158 height 16
click at [276, 225] on input "Отправить в заданное время" at bounding box center [276, 225] width 0 height 0
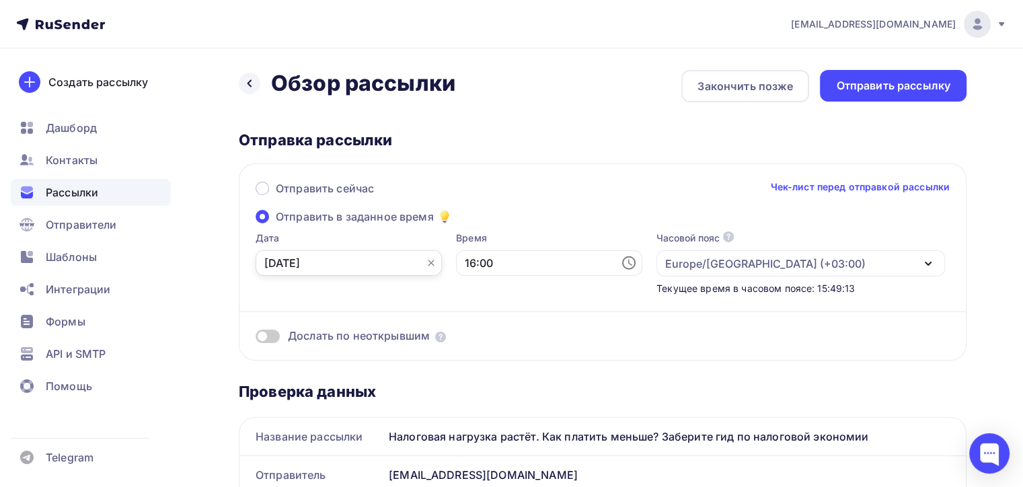
click at [344, 258] on input "[DATE]" at bounding box center [349, 263] width 186 height 26
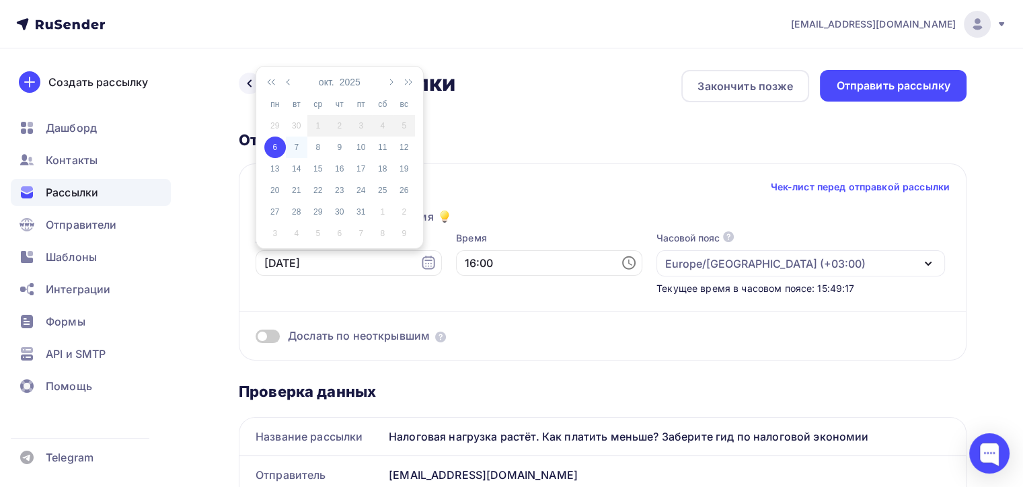
click at [298, 145] on div "7" at bounding box center [297, 147] width 22 height 12
type input "[DATE]"
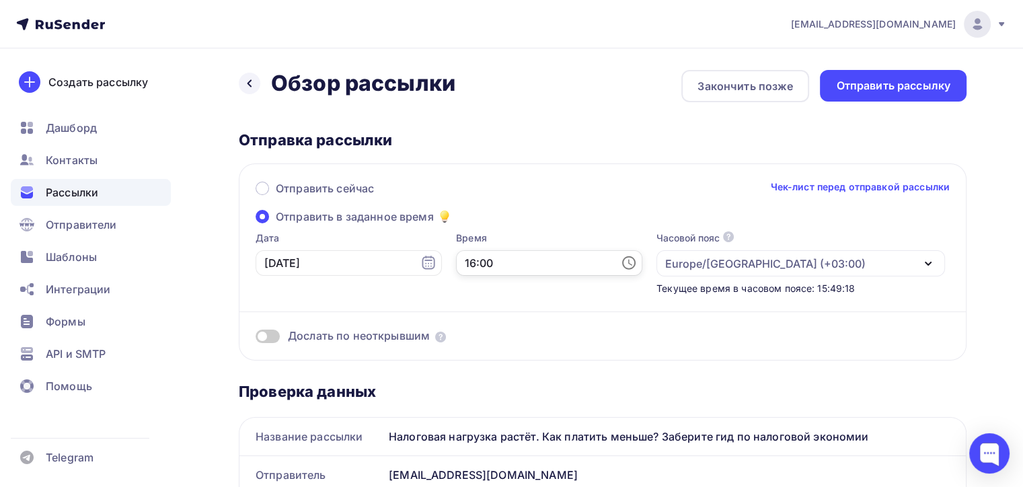
click at [480, 260] on input "16:00" at bounding box center [549, 263] width 186 height 26
click at [487, 190] on li "10" at bounding box center [483, 189] width 69 height 22
type input "10:00"
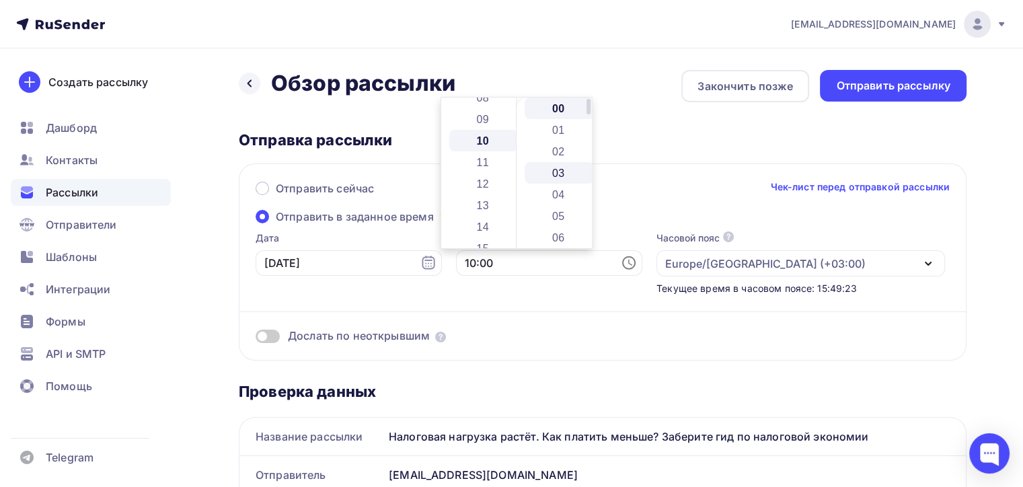
scroll to position [215, 0]
click at [647, 192] on div "Отправить сейчас Чек-лист перед отправкой рассылки" at bounding box center [603, 194] width 694 height 28
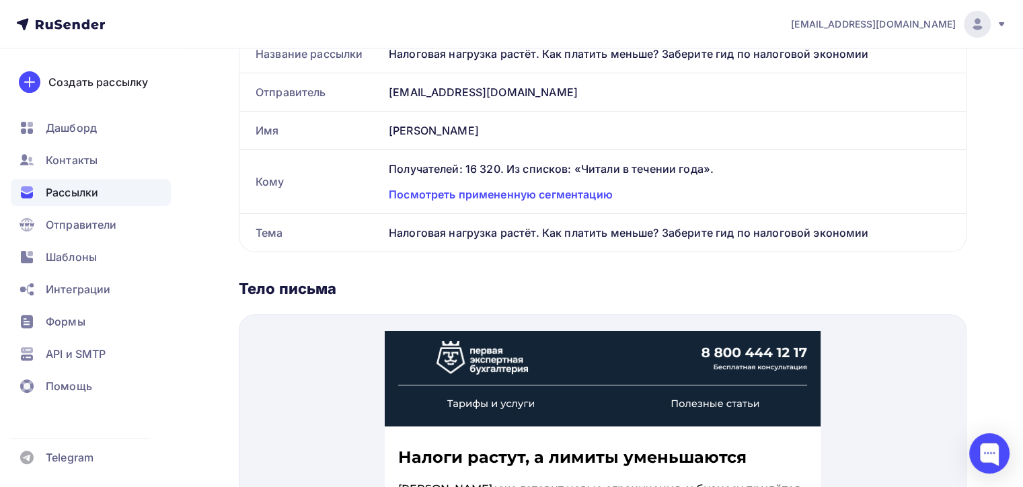
scroll to position [0, 0]
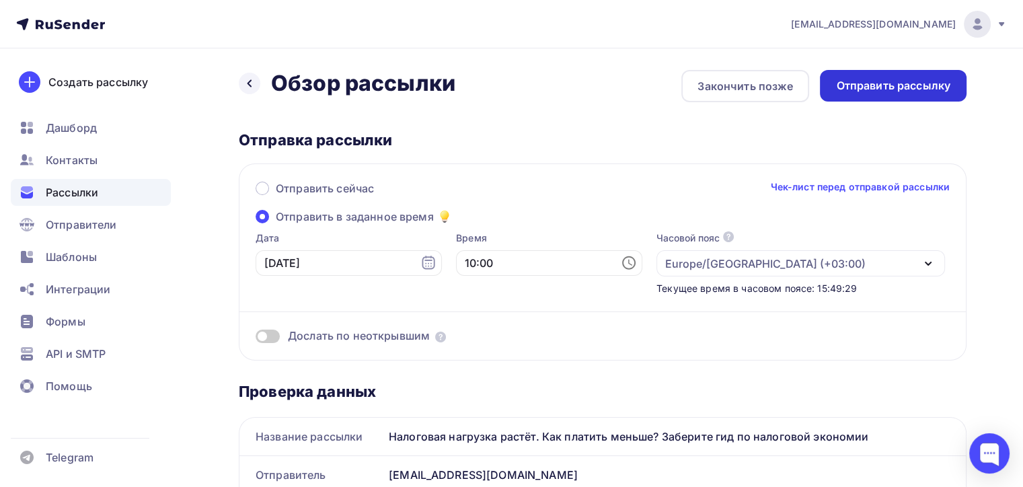
click at [882, 88] on div "Отправить рассылку" at bounding box center [893, 85] width 114 height 15
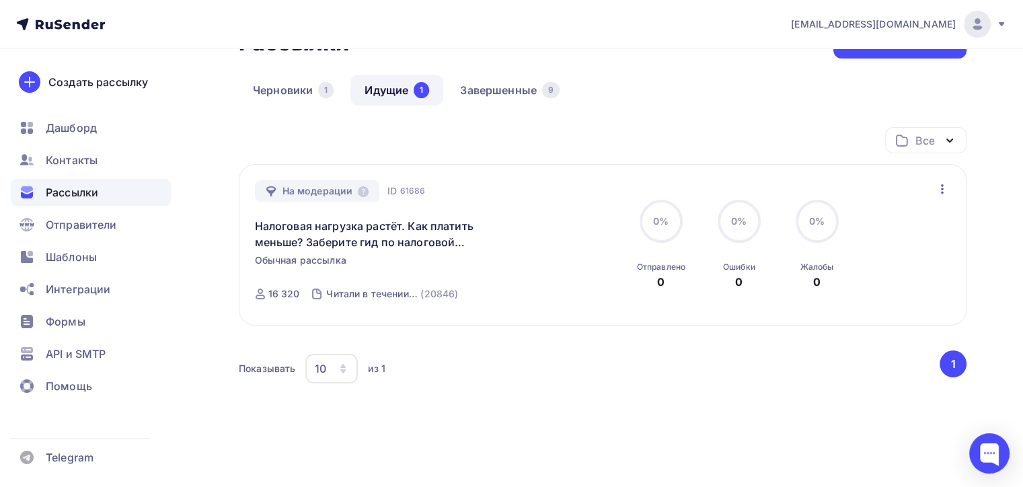
scroll to position [130, 0]
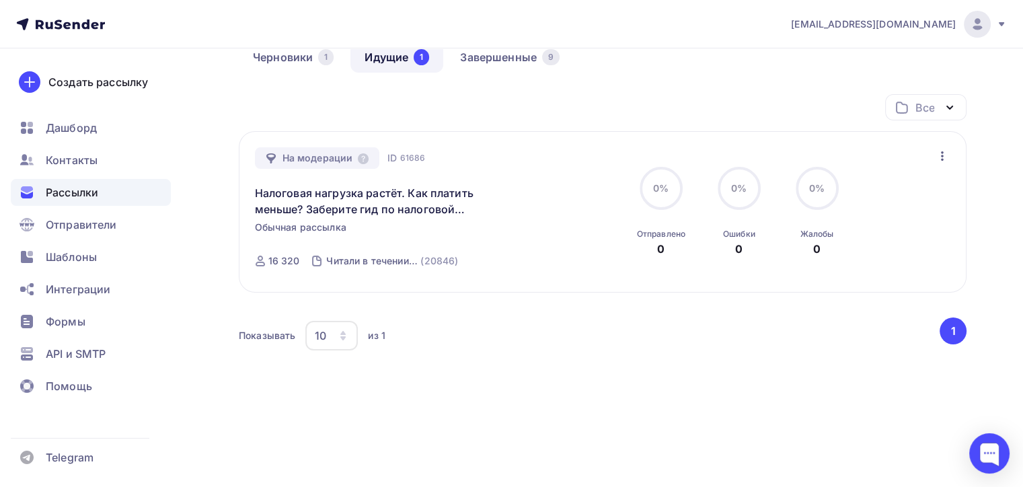
click at [57, 188] on span "Рассылки" at bounding box center [72, 192] width 52 height 16
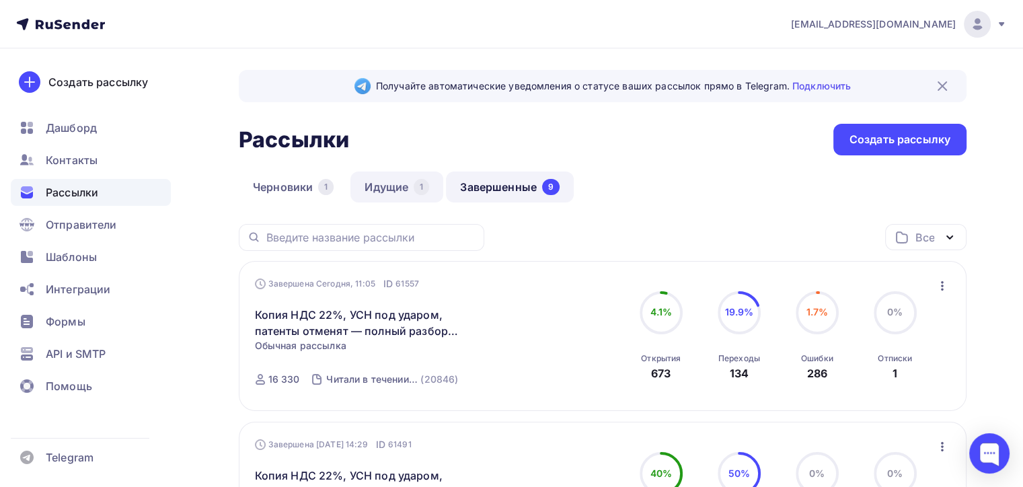
click at [396, 181] on link "Идущие 1" at bounding box center [396, 186] width 93 height 31
